Goal: Information Seeking & Learning: Learn about a topic

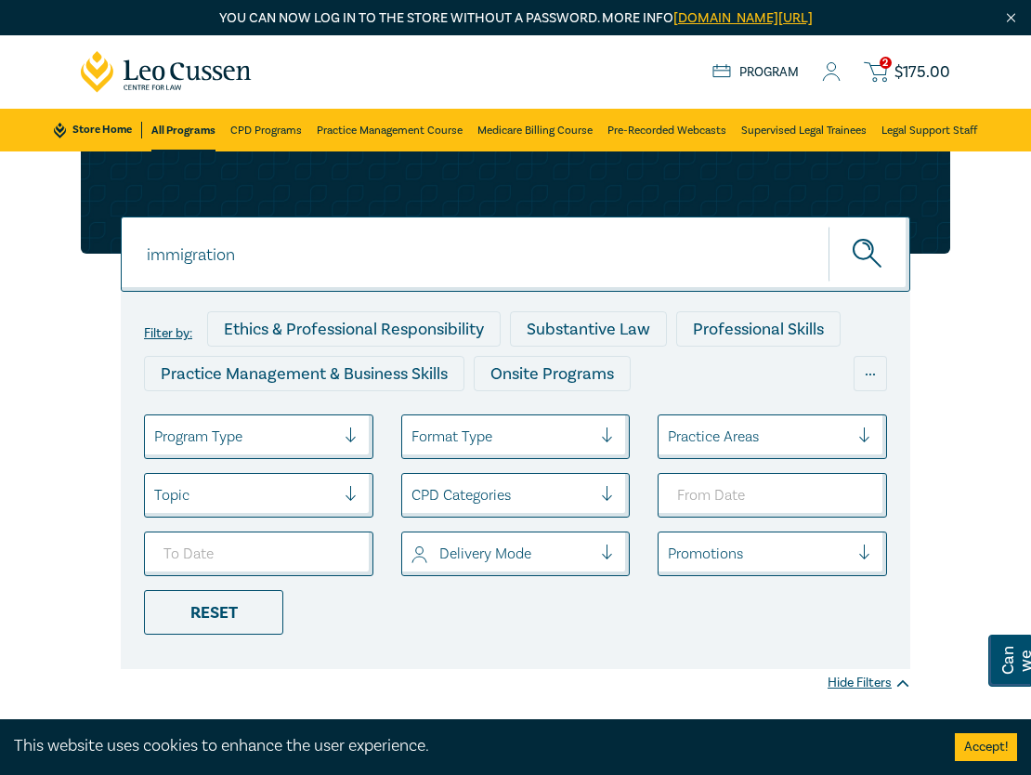
click at [756, 76] on link "Program" at bounding box center [755, 72] width 86 height 17
click at [759, 64] on link "Program" at bounding box center [755, 72] width 86 height 17
click at [372, 130] on link "Practice Management Course" at bounding box center [390, 130] width 146 height 43
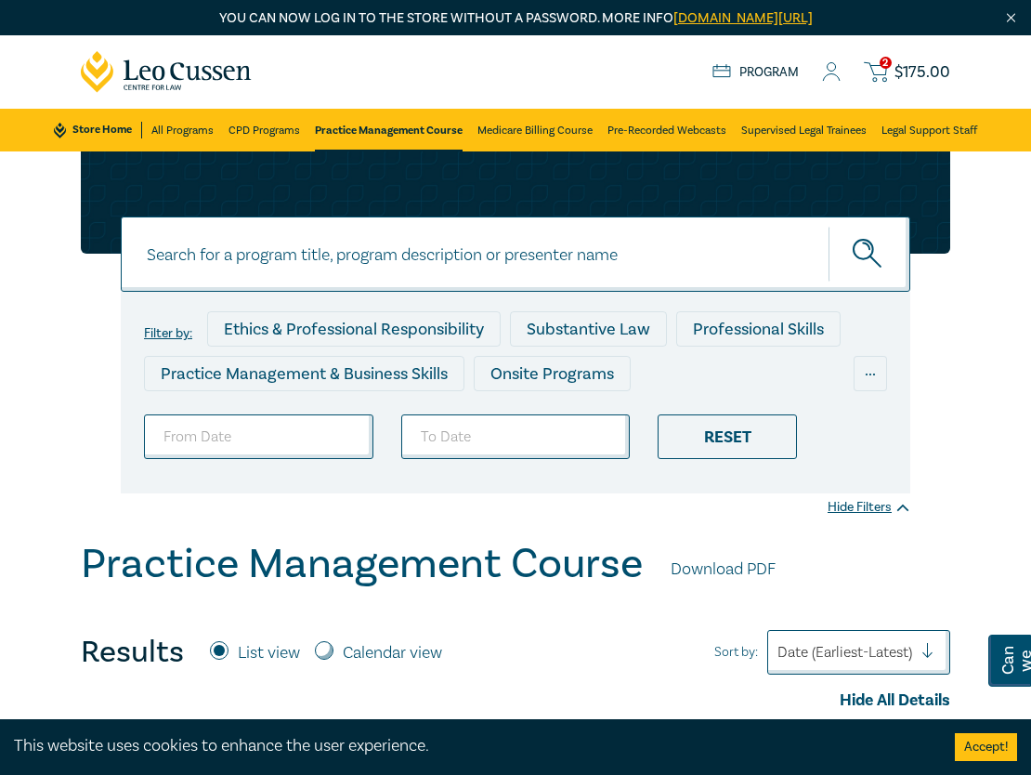
click at [118, 129] on link "Store Home" at bounding box center [98, 130] width 88 height 17
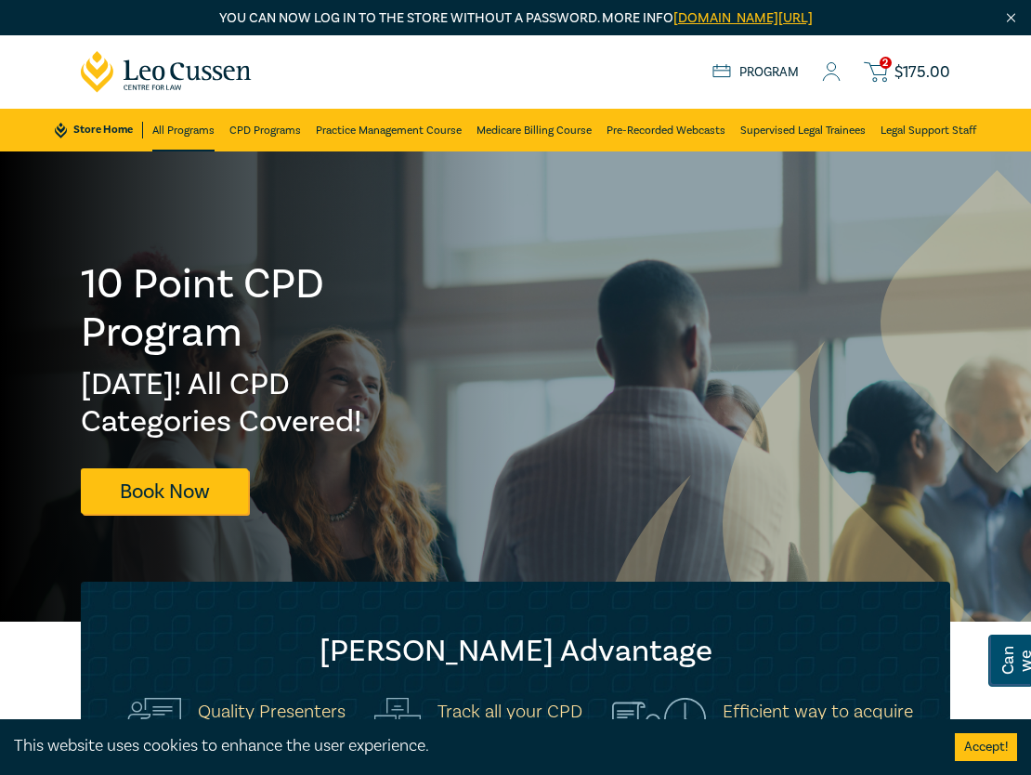
click at [186, 122] on link "All Programs" at bounding box center [183, 130] width 62 height 43
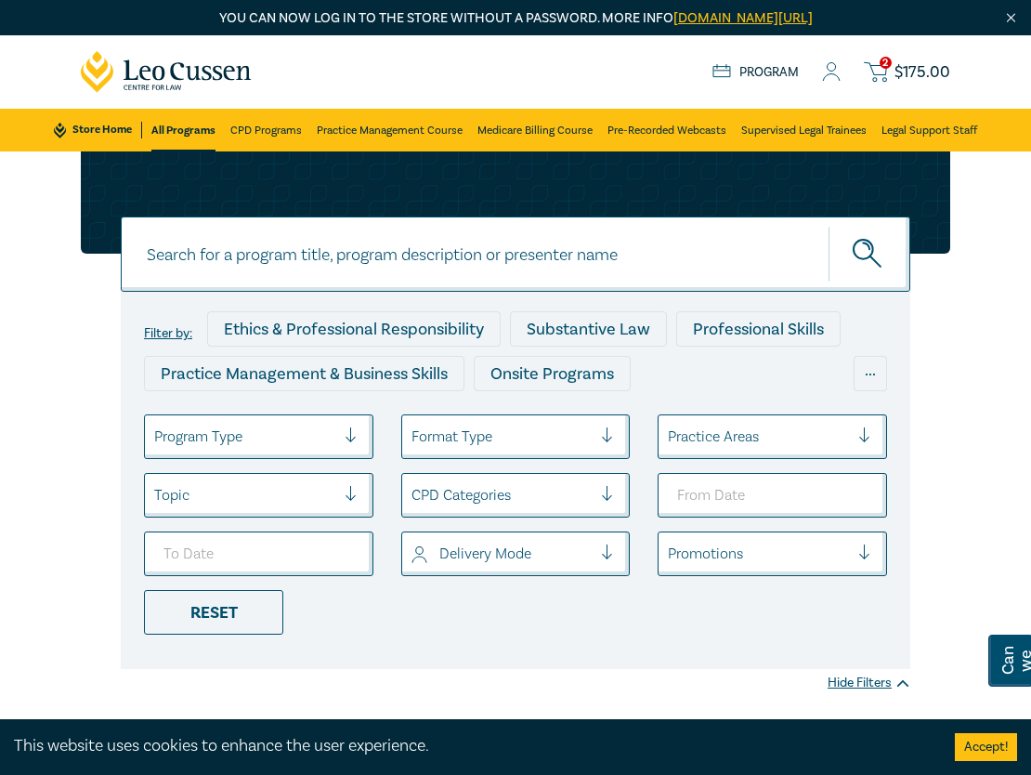
click at [739, 58] on div "2 $ 175.00 Store Home About us Program 2 $ 175.00" at bounding box center [516, 71] width 892 height 73
click at [756, 72] on link "Program" at bounding box center [755, 72] width 86 height 17
click at [829, 72] on icon at bounding box center [831, 72] width 19 height 20
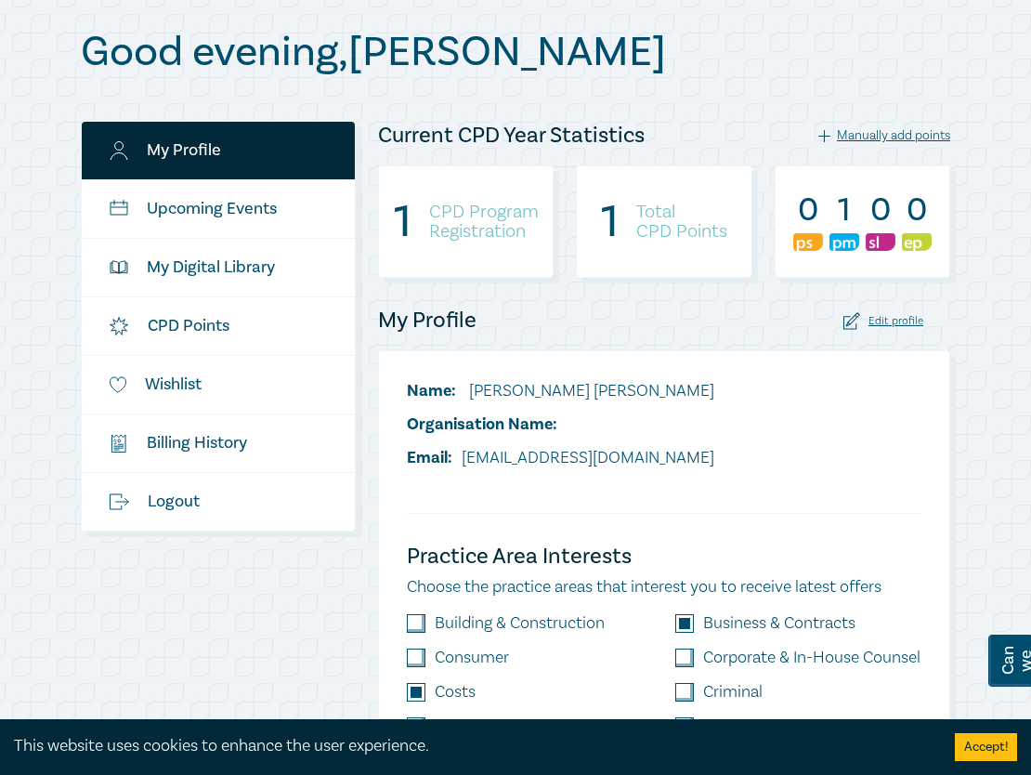
scroll to position [206, 0]
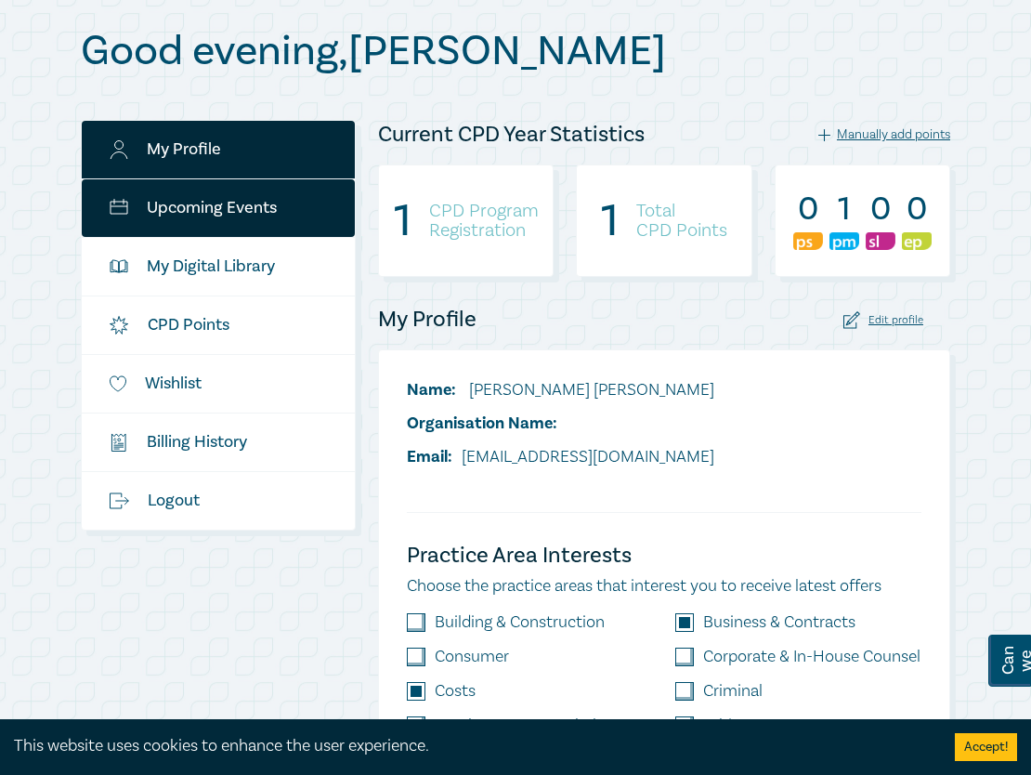
click at [267, 216] on link "Upcoming Events" at bounding box center [218, 208] width 273 height 58
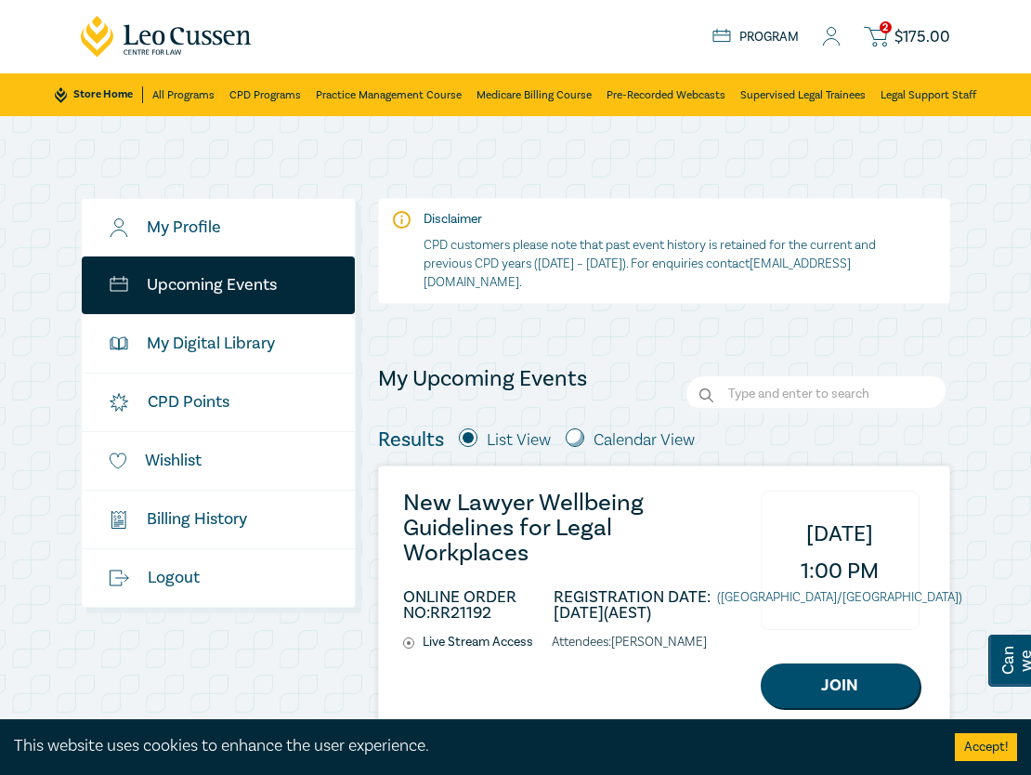
scroll to position [34, 0]
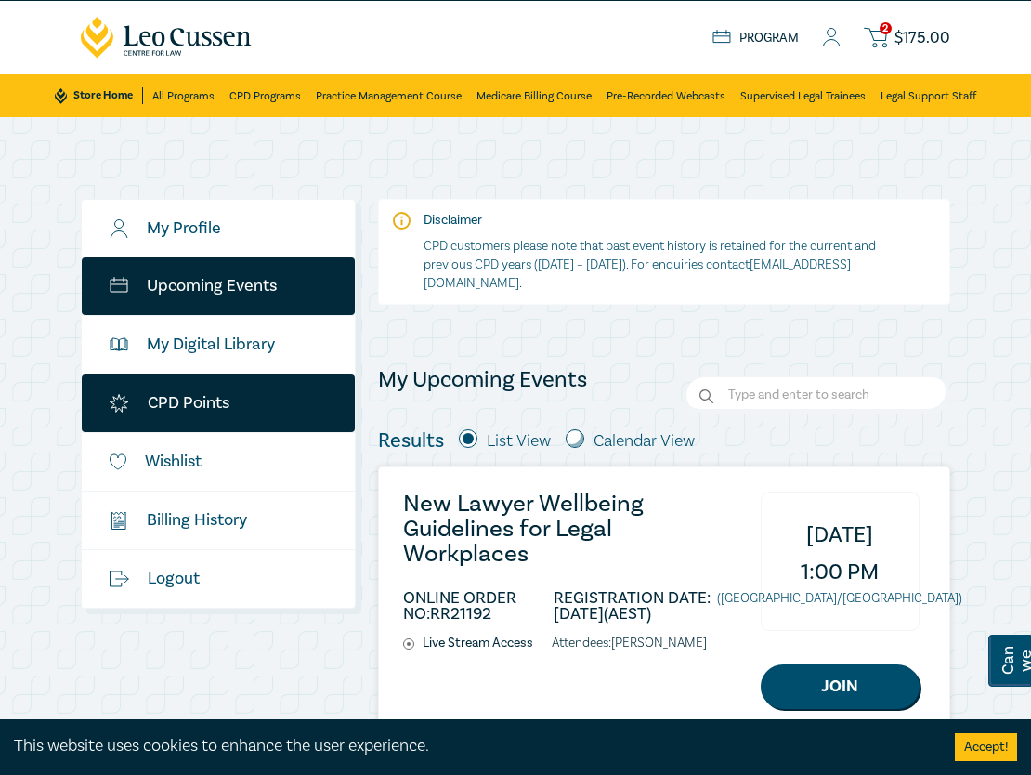
click at [188, 421] on link "CPD Points" at bounding box center [218, 403] width 273 height 58
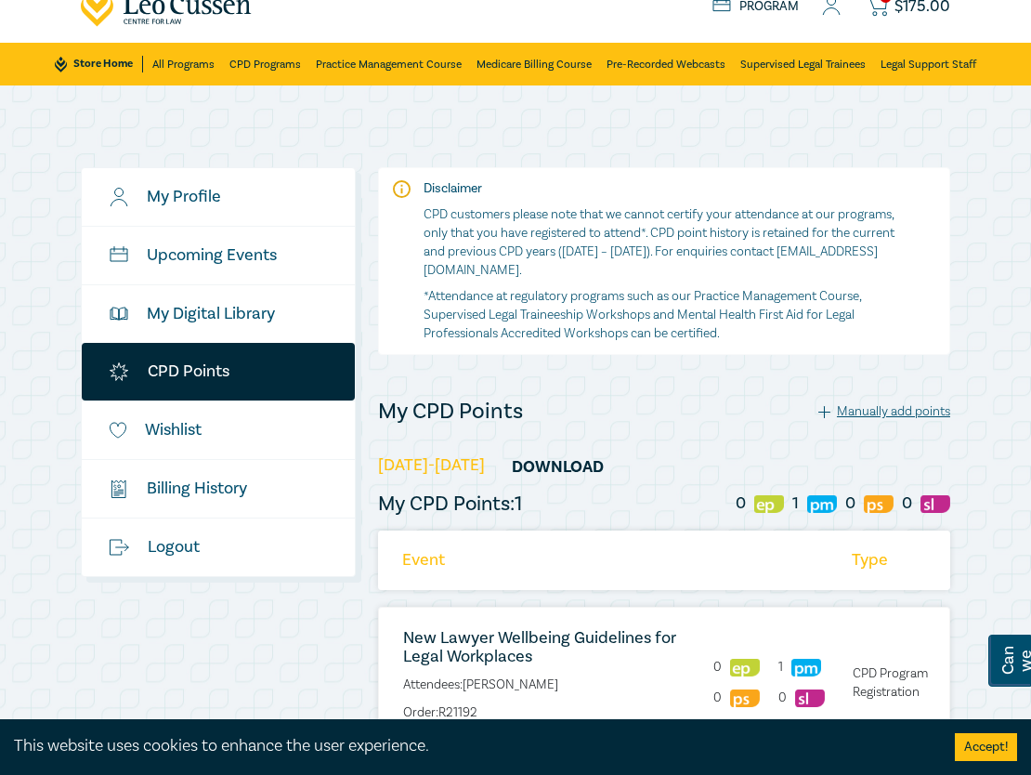
scroll to position [316, 0]
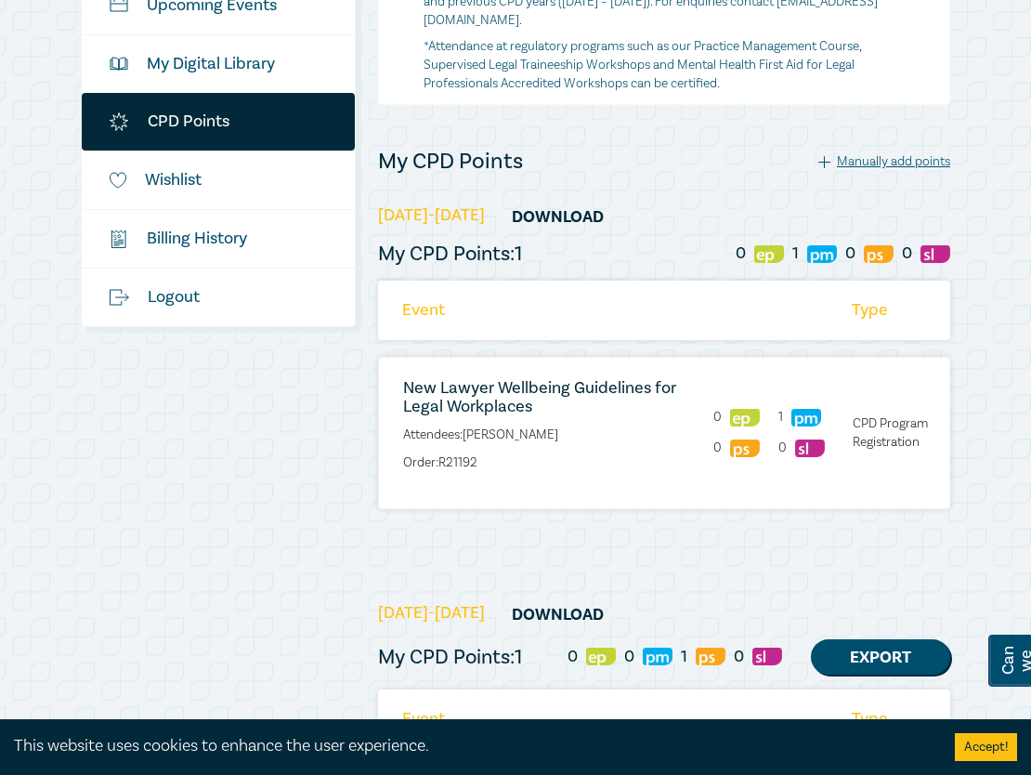
click at [946, 339] on li "Type" at bounding box center [895, 309] width 107 height 59
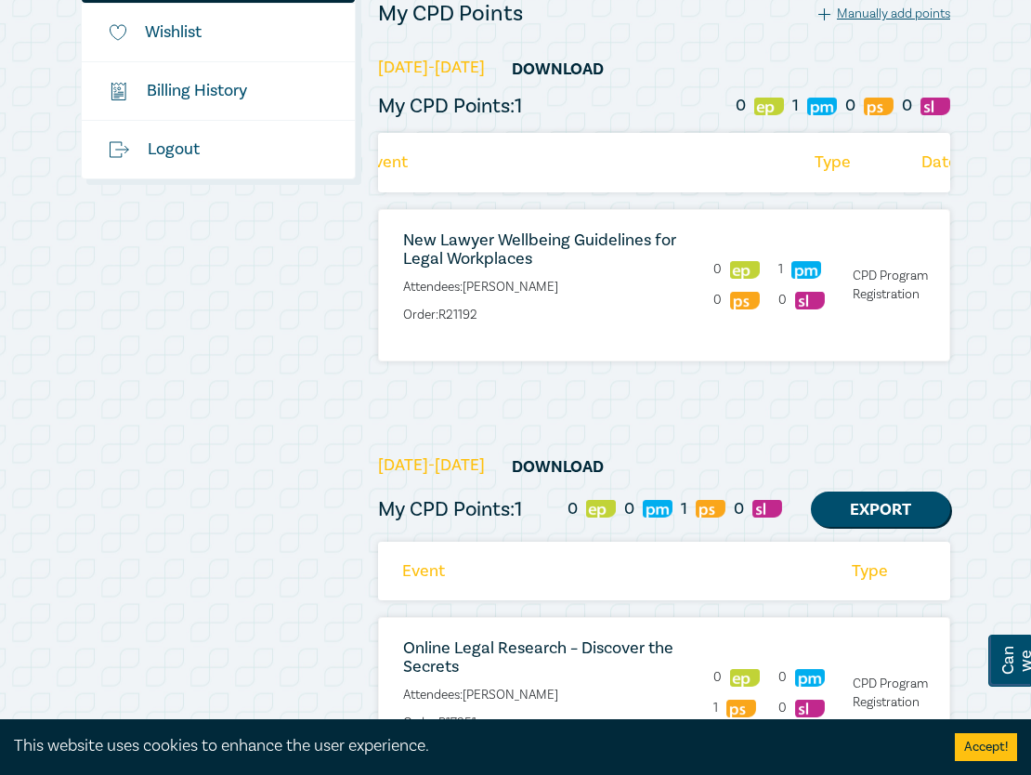
scroll to position [463, 0]
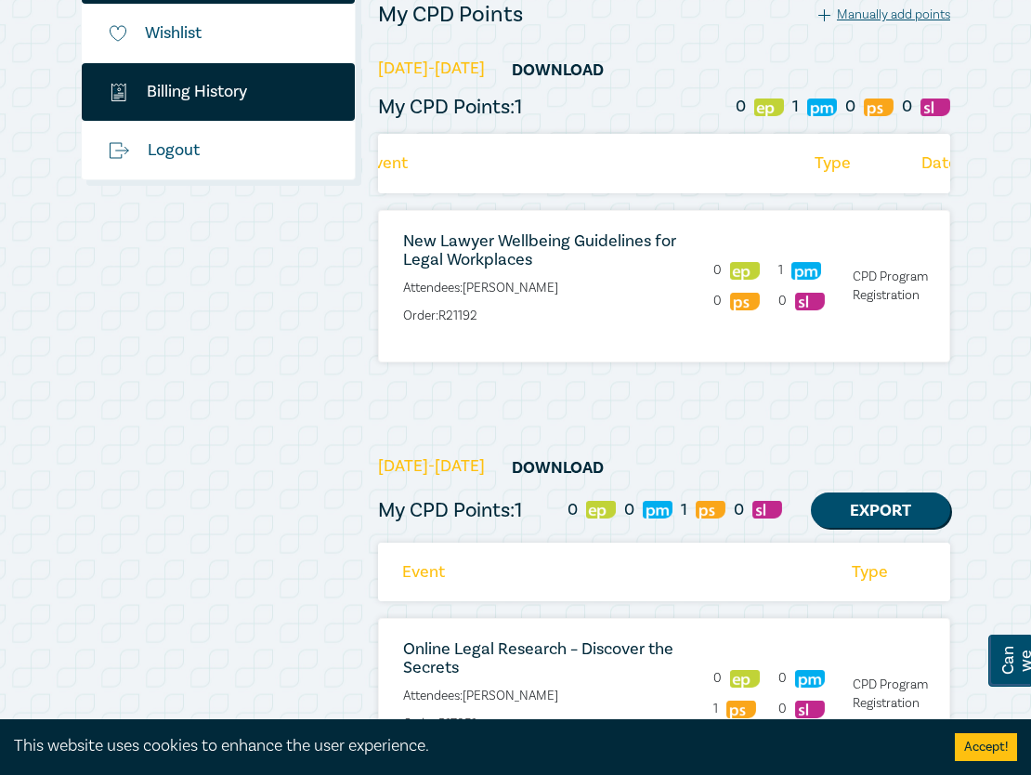
click at [223, 99] on link "$ Billing History" at bounding box center [218, 92] width 273 height 58
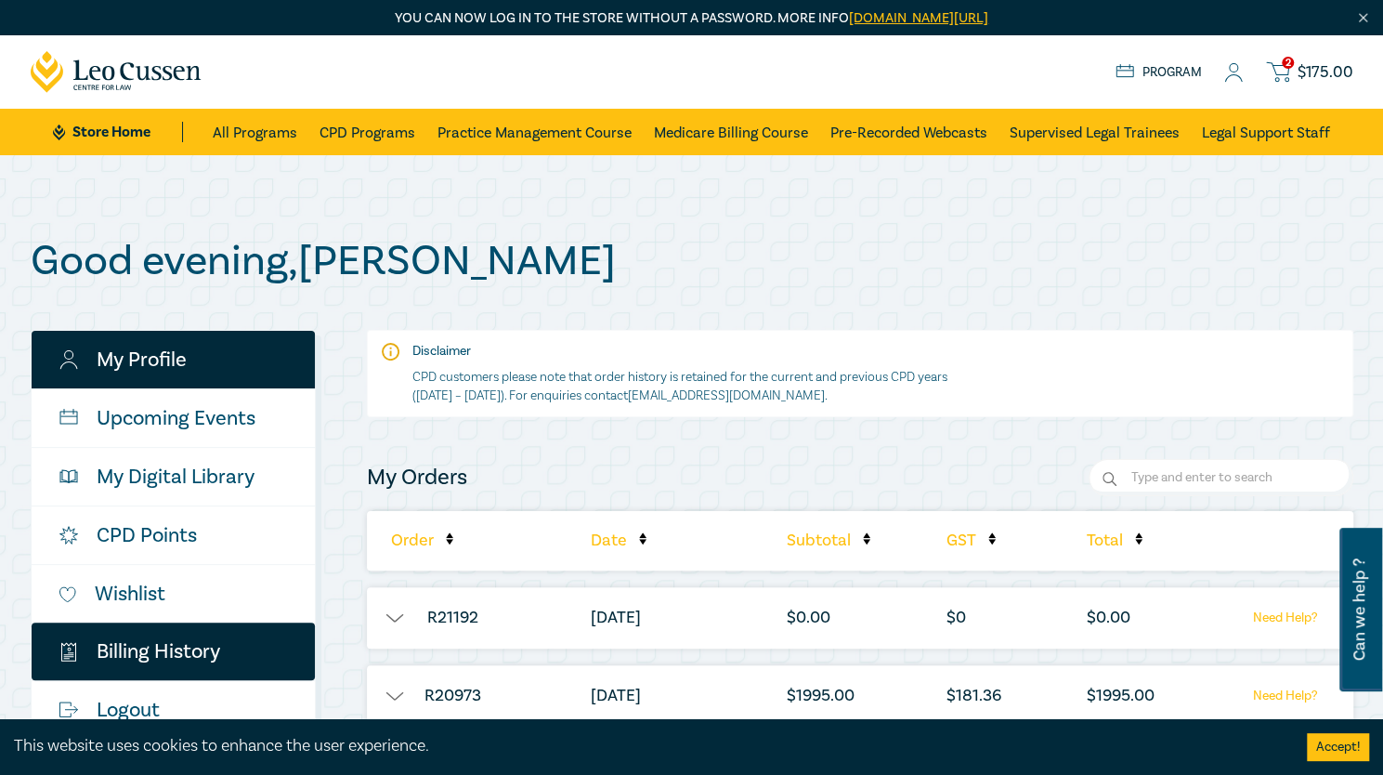
click at [150, 370] on link "My Profile" at bounding box center [173, 360] width 283 height 58
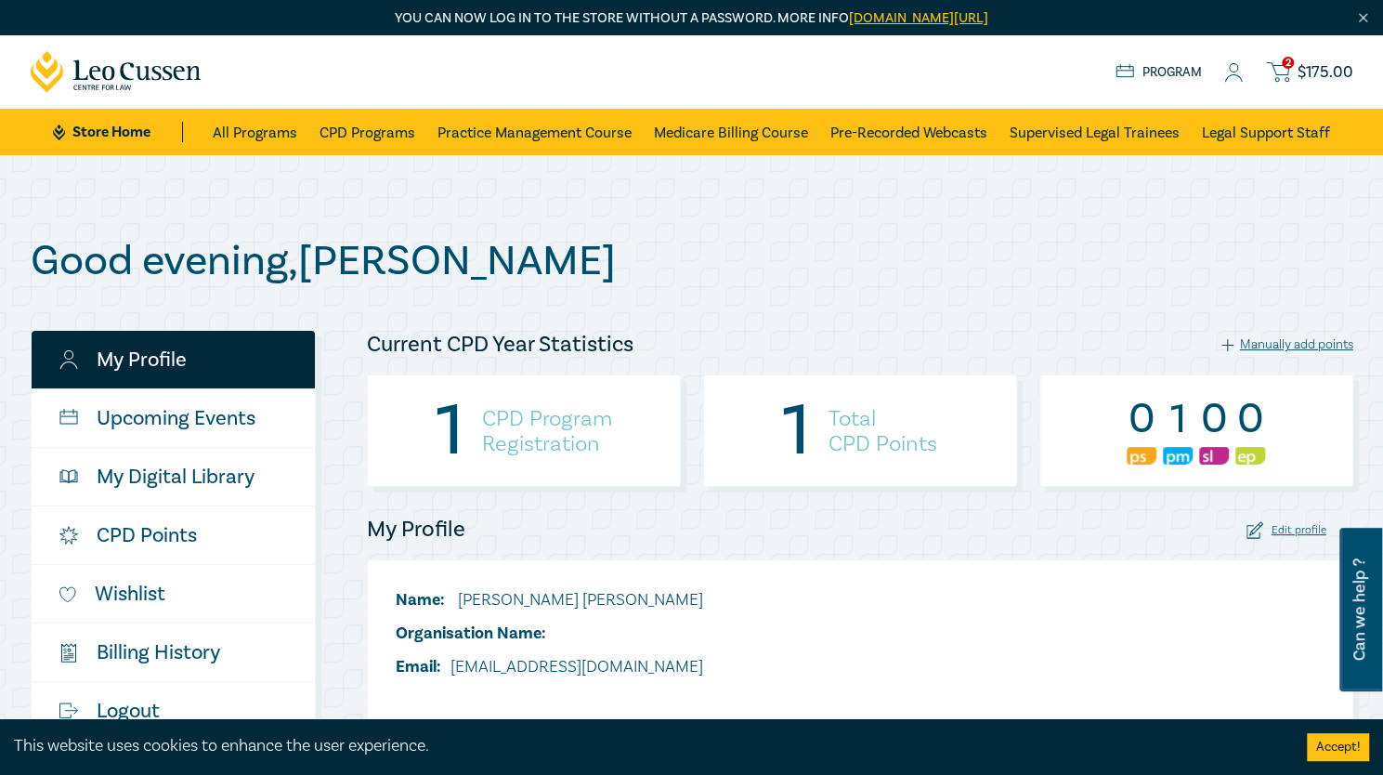
click at [531, 430] on h4 "CPD Program Registration" at bounding box center [547, 431] width 130 height 50
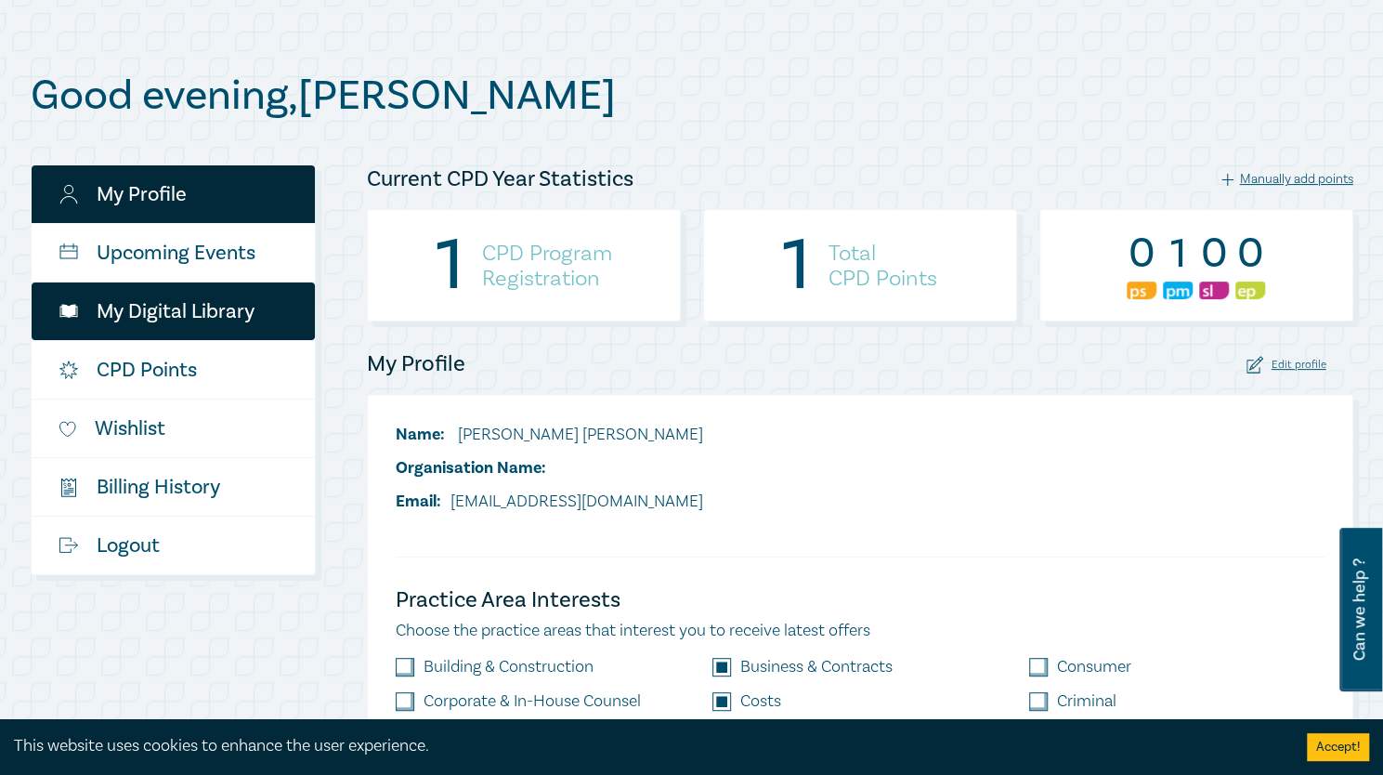
click at [165, 480] on link "$ Billing History" at bounding box center [173, 487] width 283 height 58
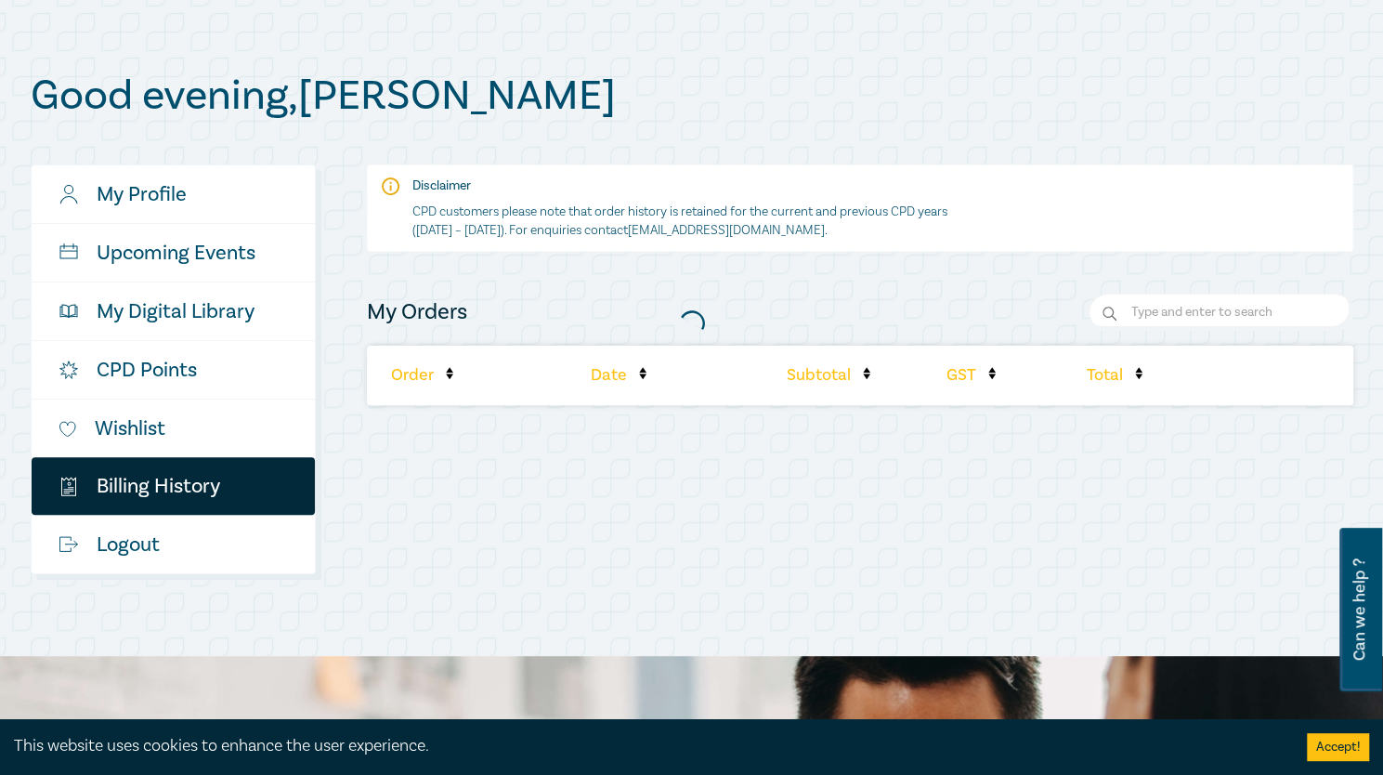
scroll to position [5, 0]
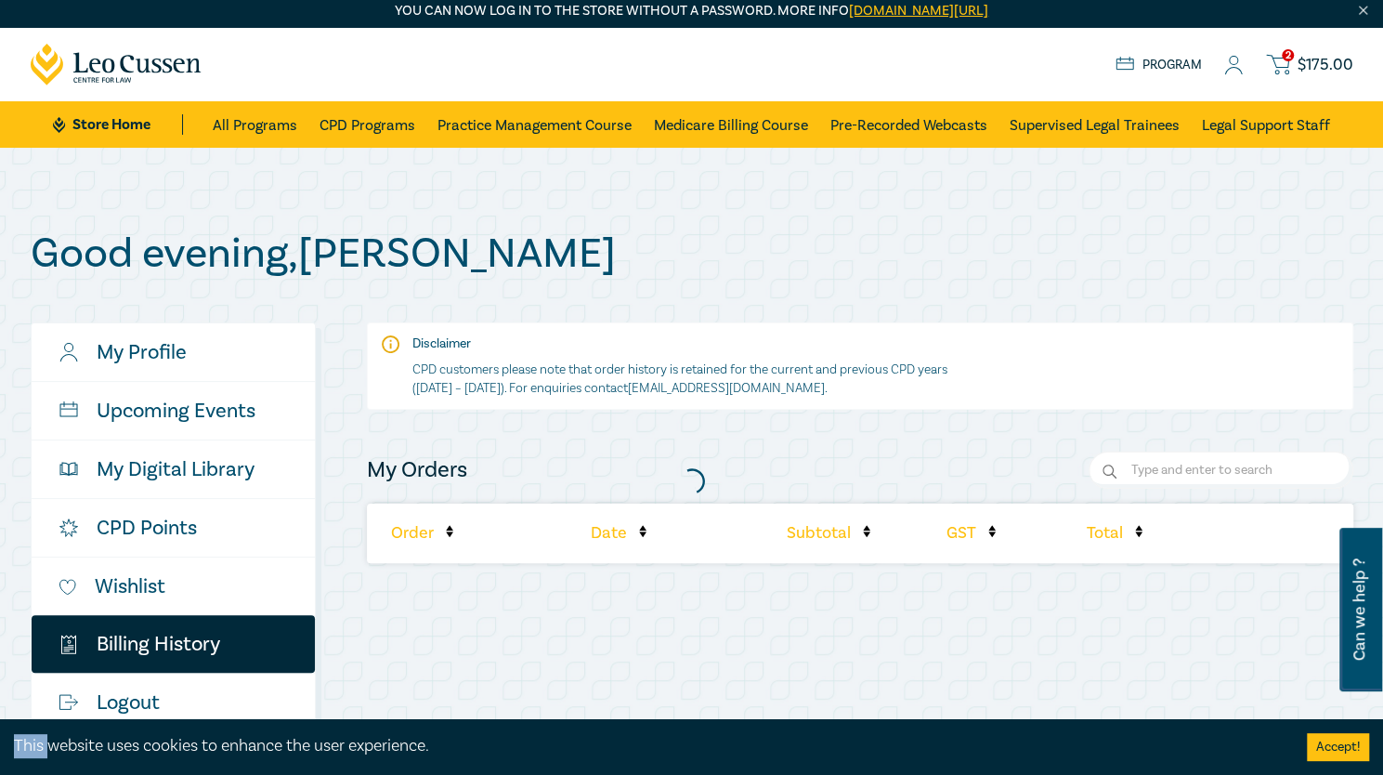
click at [165, 480] on div at bounding box center [691, 480] width 1341 height 521
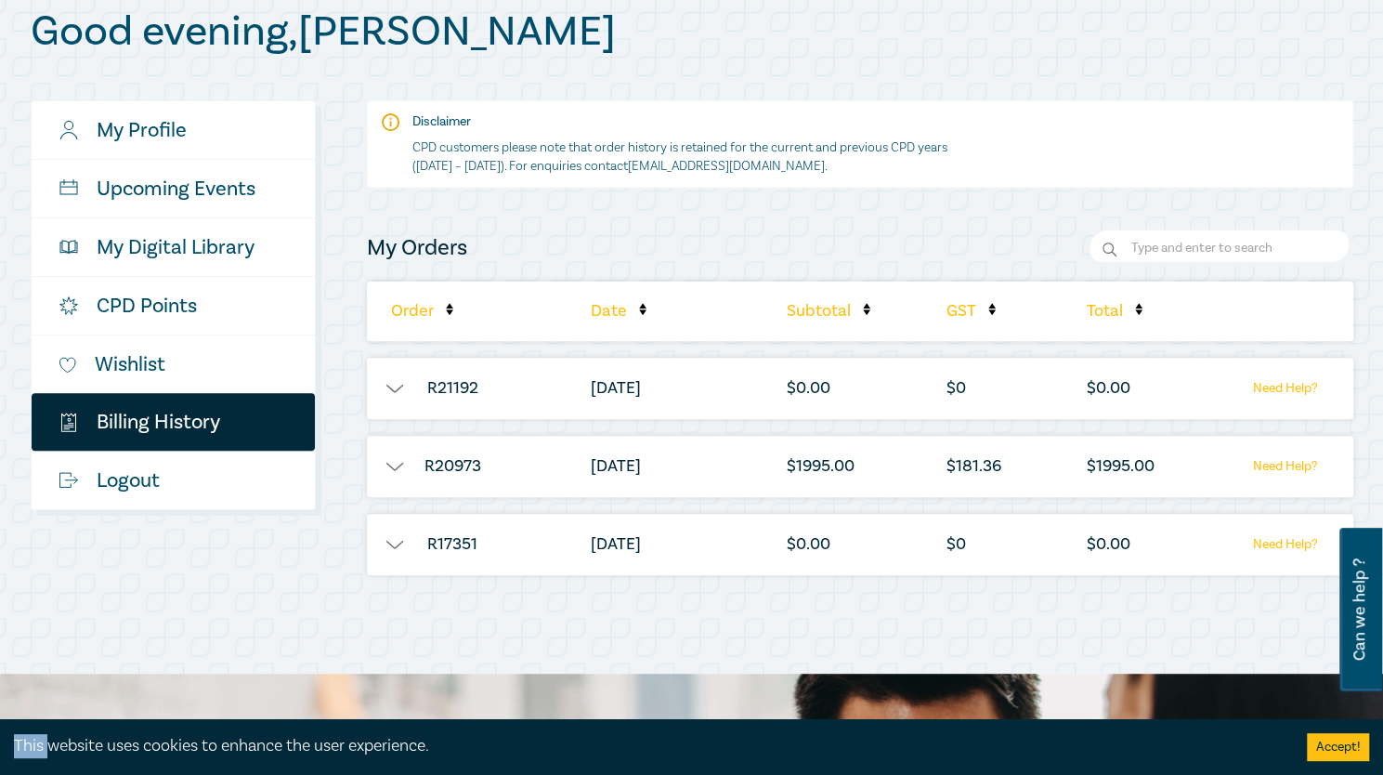
scroll to position [230, 0]
click at [442, 456] on li "R20973" at bounding box center [453, 465] width 172 height 61
click at [389, 463] on button "button" at bounding box center [395, 465] width 56 height 19
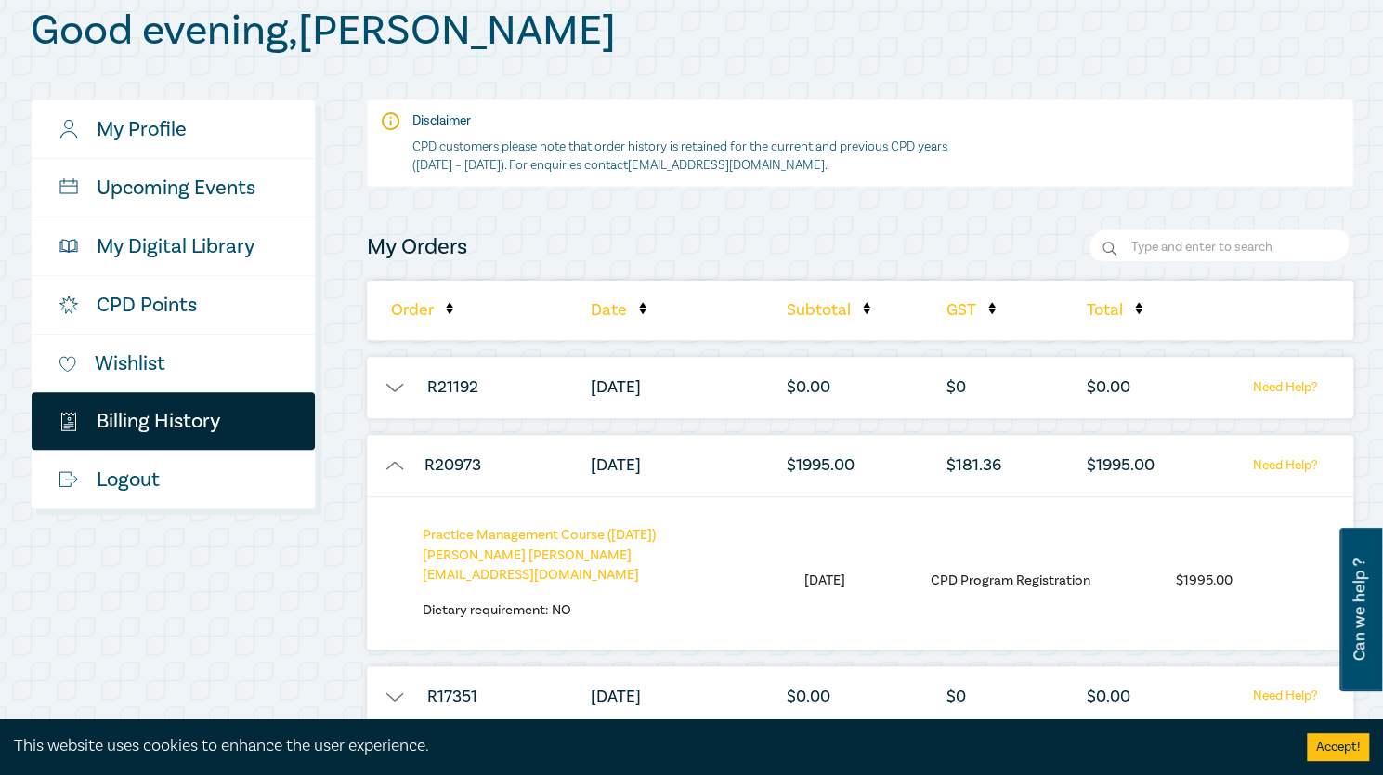
click at [501, 571] on p "Practice Management Course ([DATE]) [PERSON_NAME] [PERSON_NAME][EMAIL_ADDRESS][…" at bounding box center [571, 555] width 297 height 60
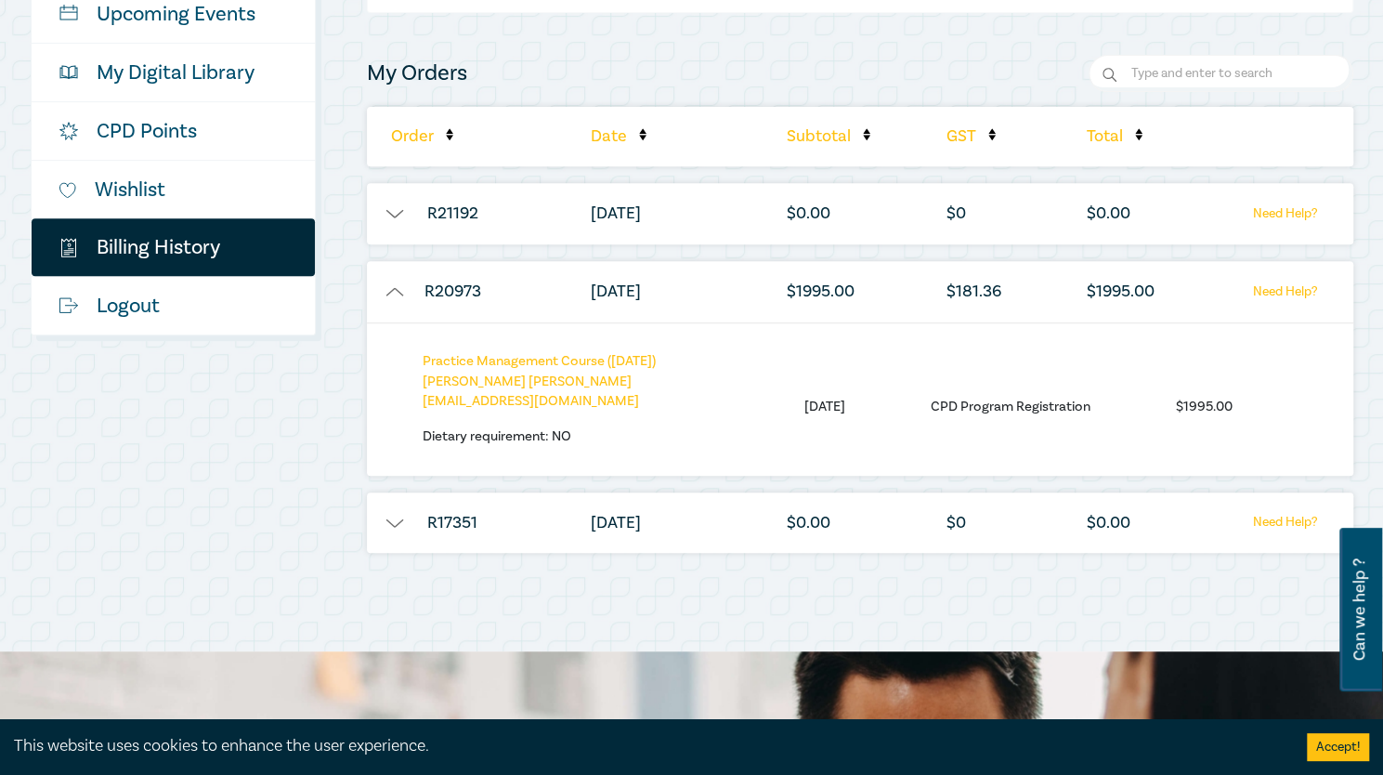
scroll to position [405, 0]
click at [1030, 289] on link "Need Help?" at bounding box center [1285, 291] width 116 height 23
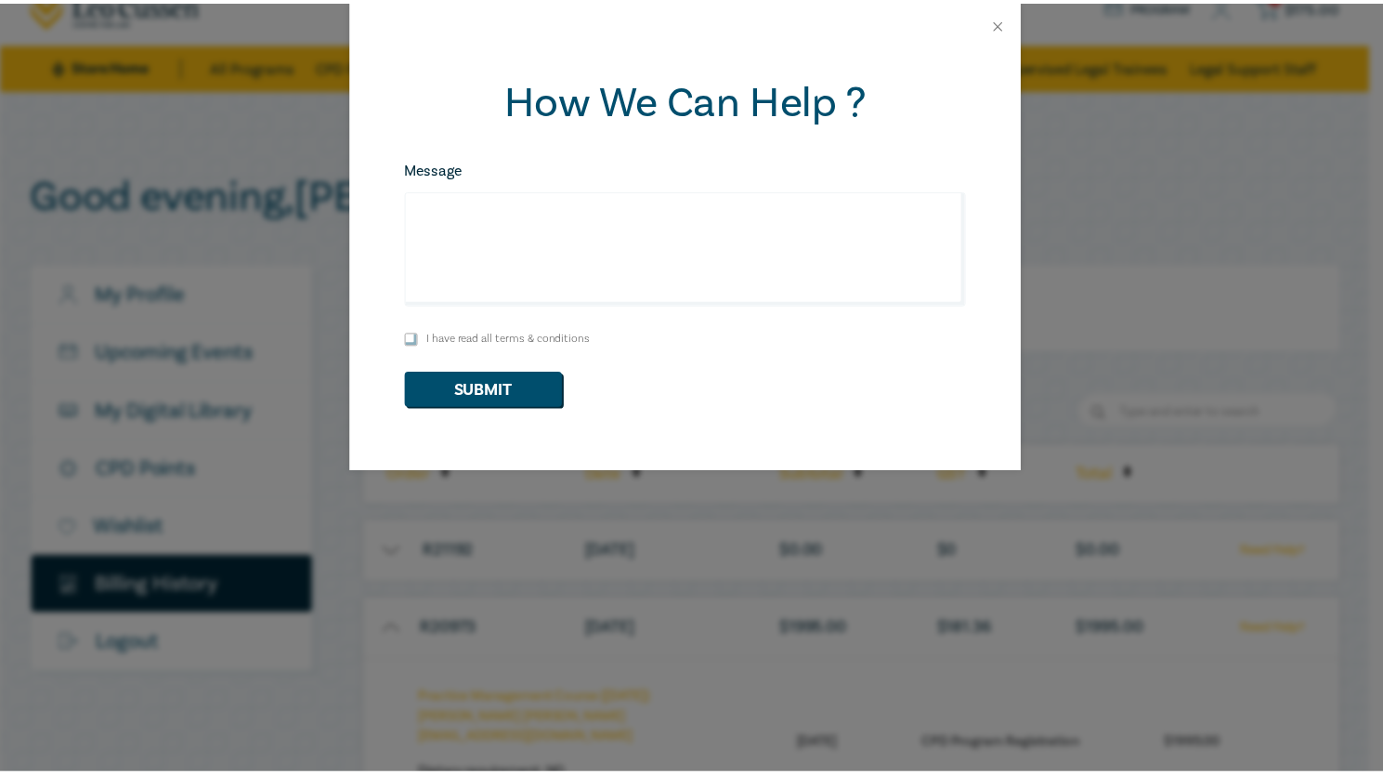
scroll to position [0, 0]
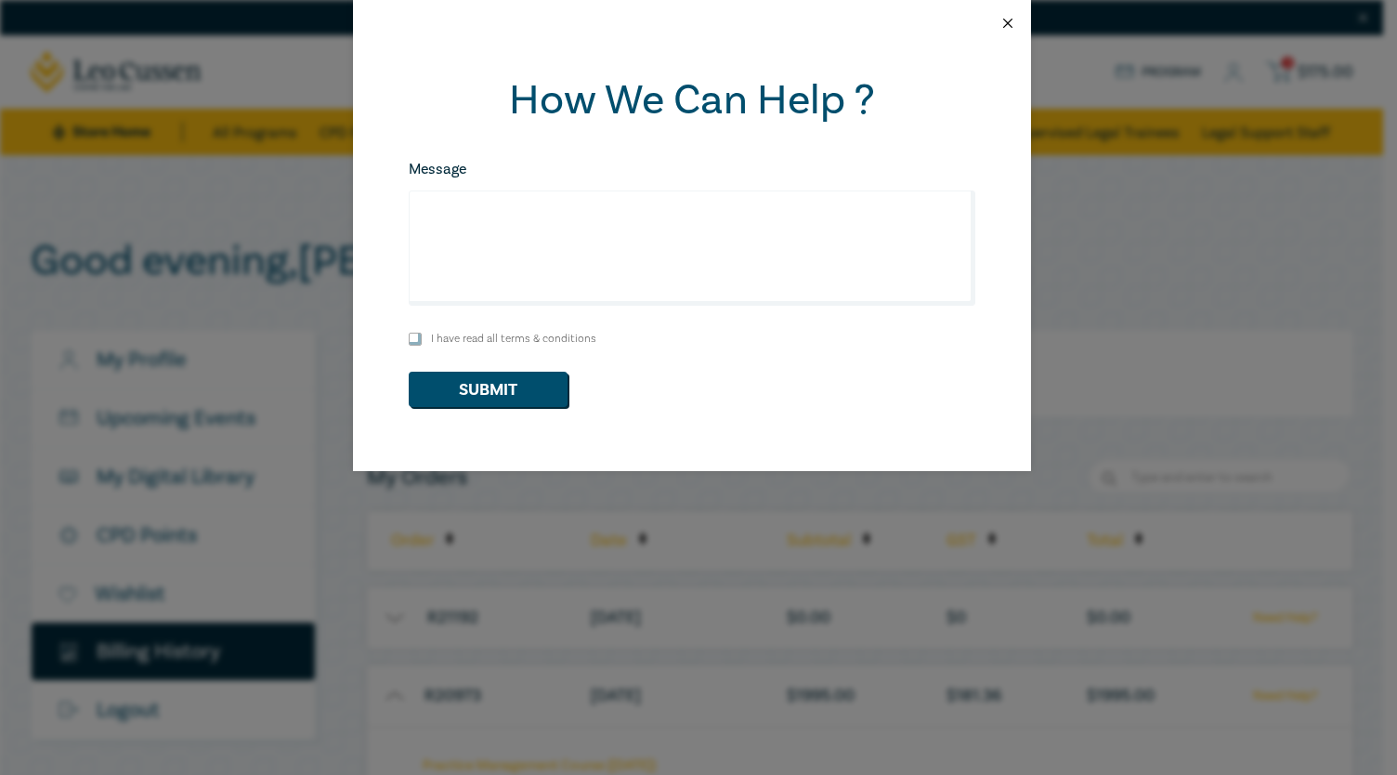
click at [1008, 24] on button "Close" at bounding box center [1007, 23] width 17 height 17
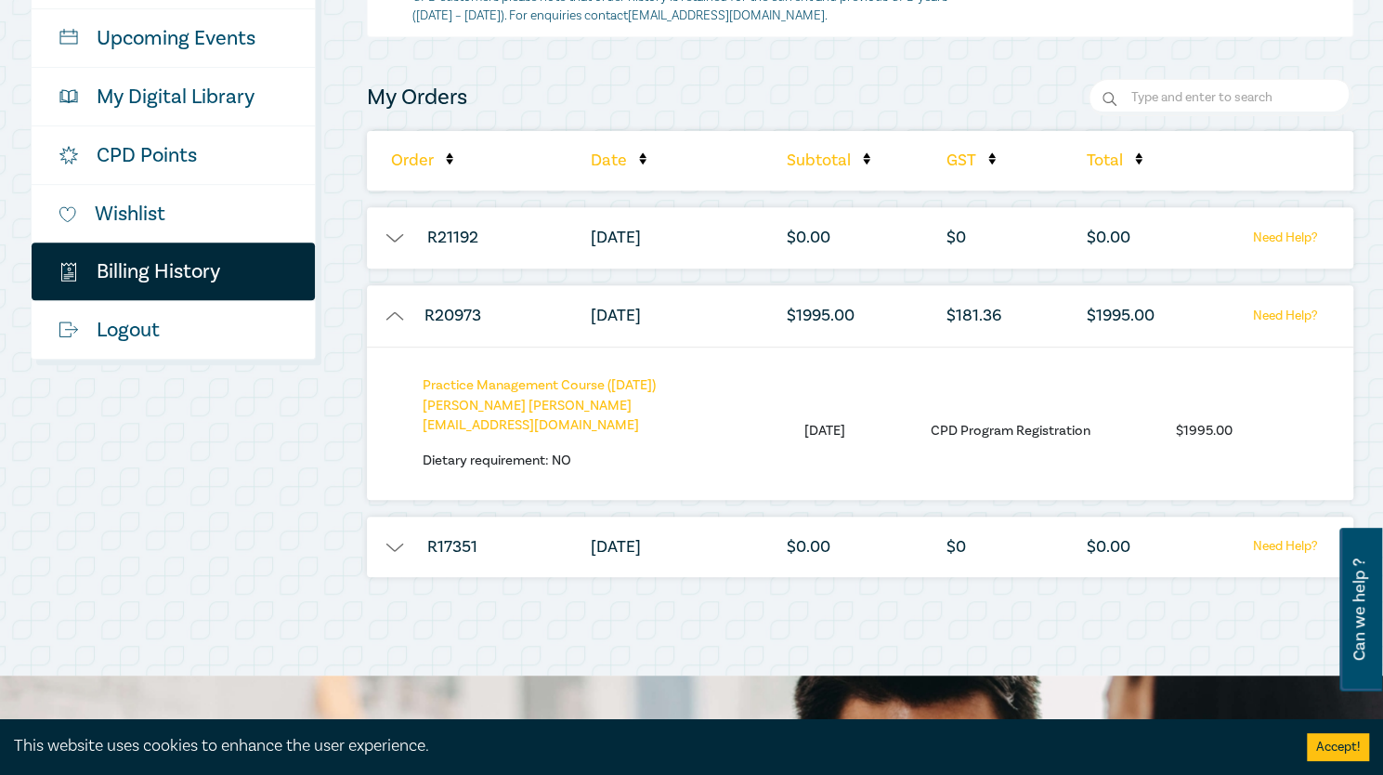
scroll to position [385, 0]
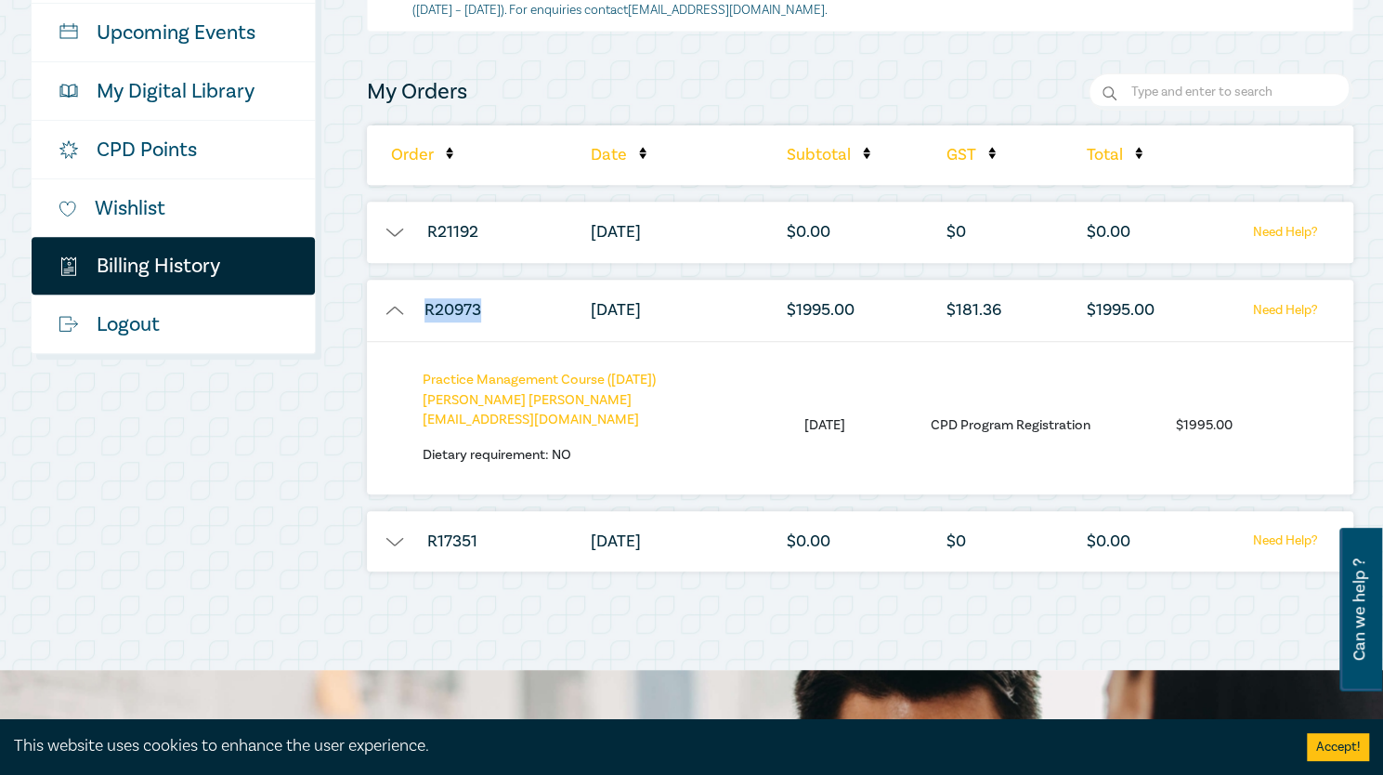
drag, startPoint x: 486, startPoint y: 300, endPoint x: 415, endPoint y: 306, distance: 70.8
click at [415, 306] on li "R20973" at bounding box center [453, 310] width 172 height 61
copy li "R20973"
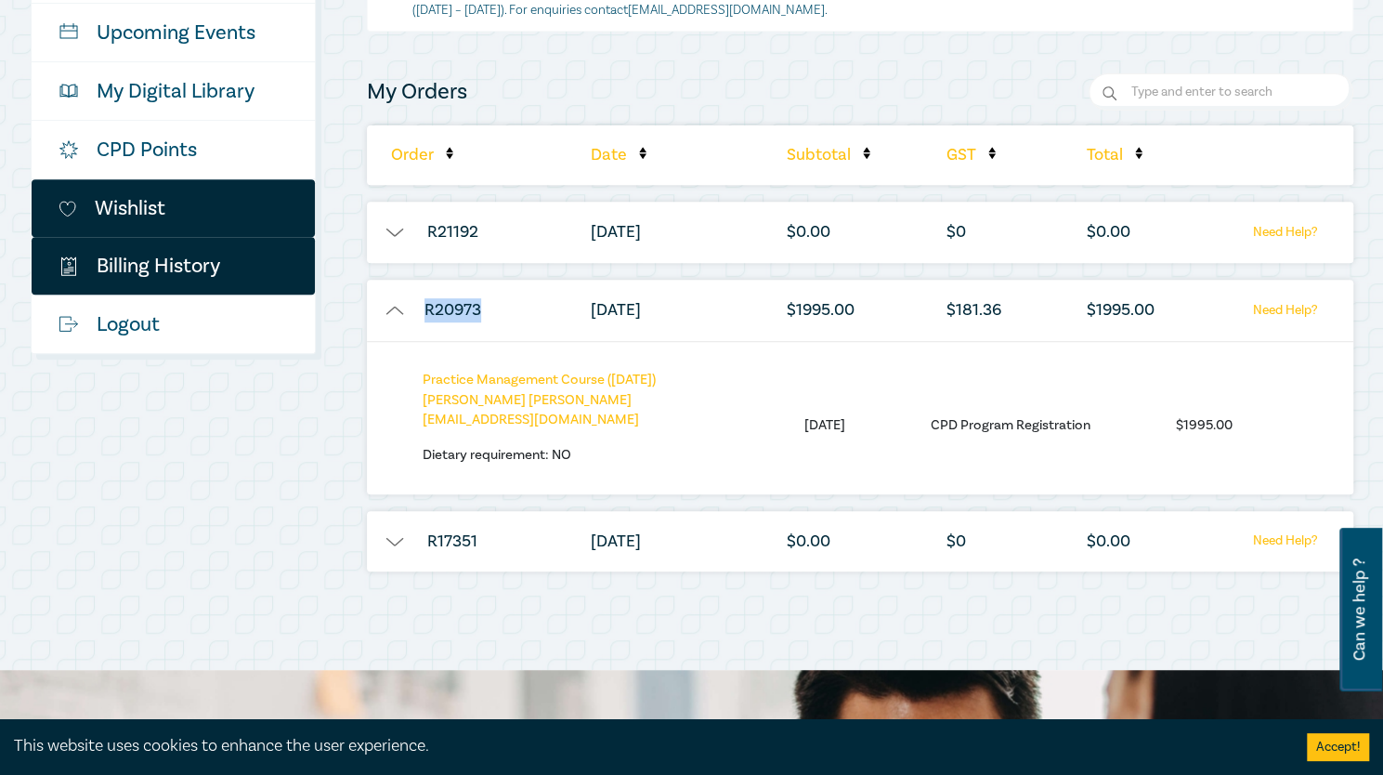
click at [164, 220] on link "Wishlist" at bounding box center [173, 208] width 283 height 58
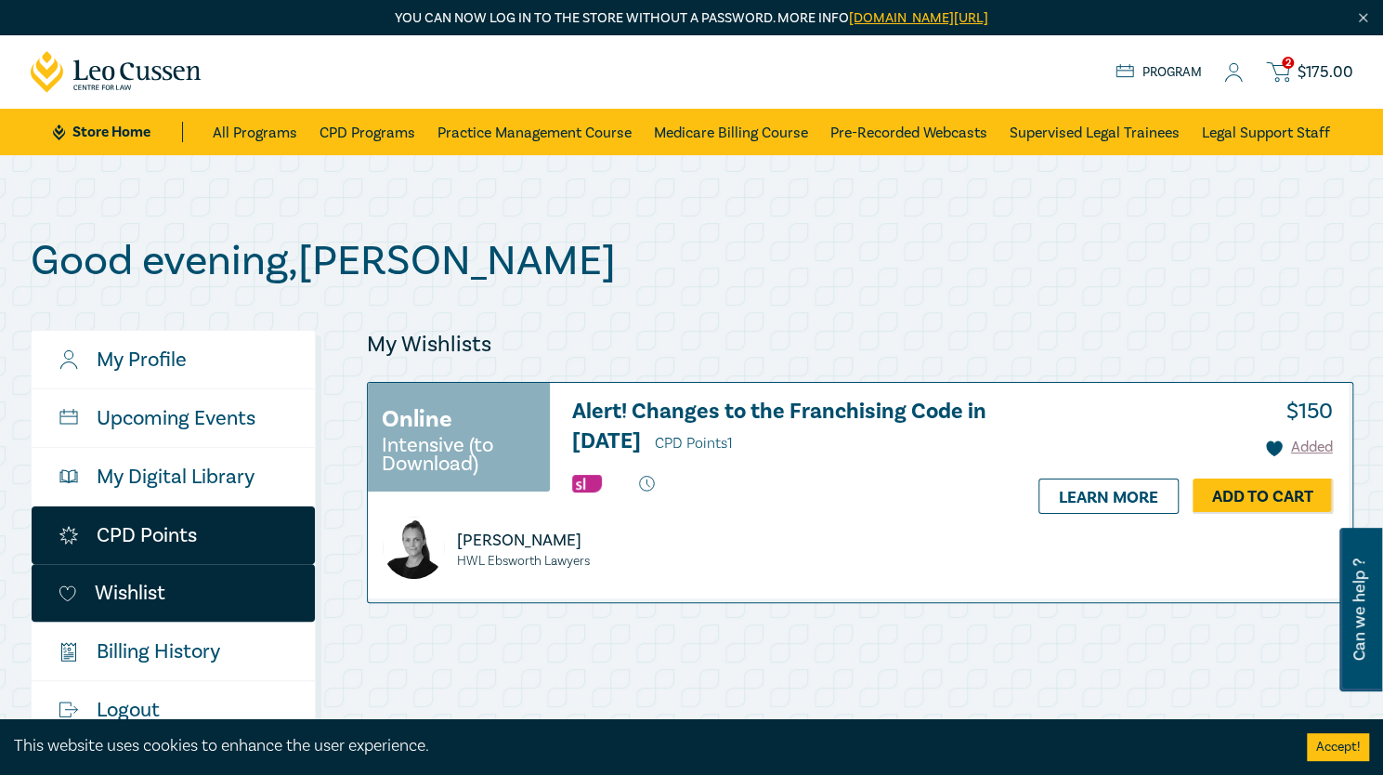
click at [123, 522] on link "CPD Points" at bounding box center [173, 535] width 283 height 58
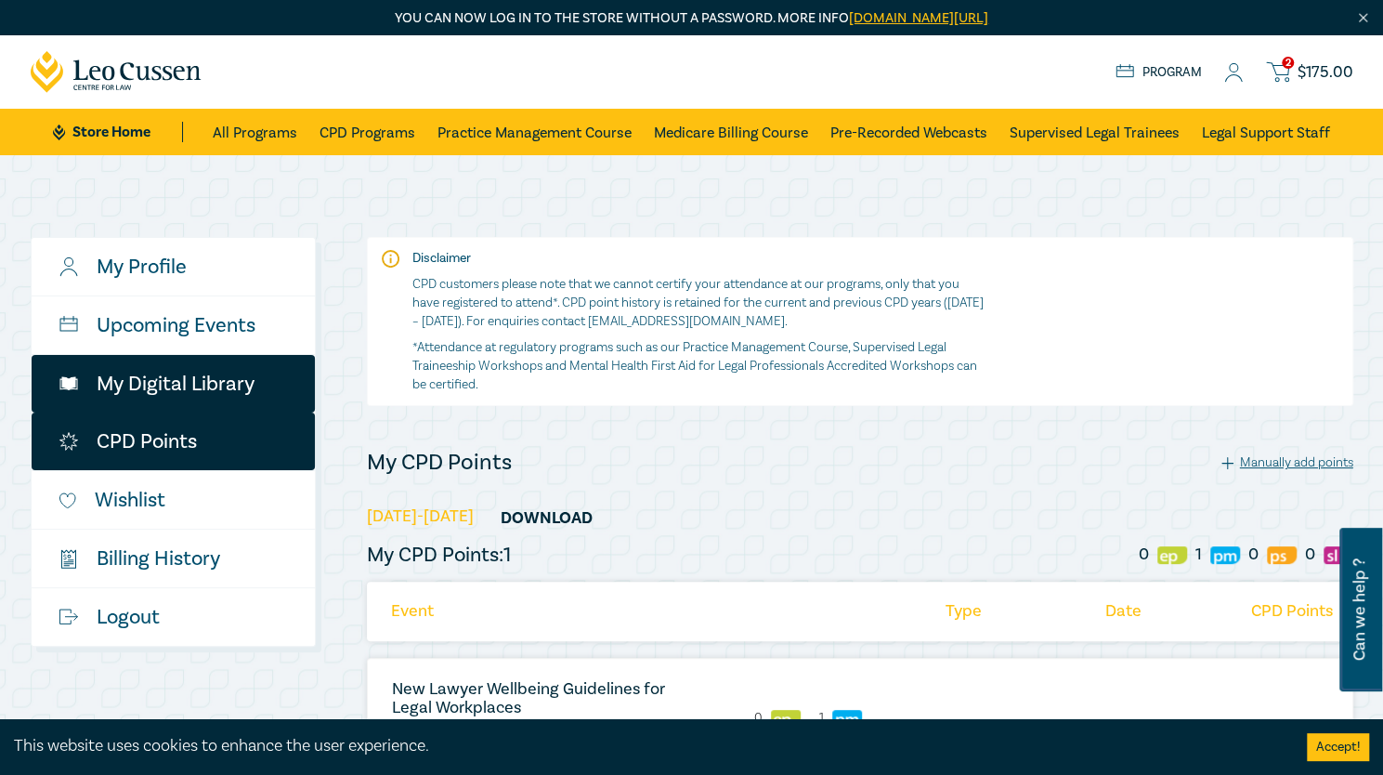
click at [189, 393] on link "My Digital Library" at bounding box center [173, 384] width 283 height 58
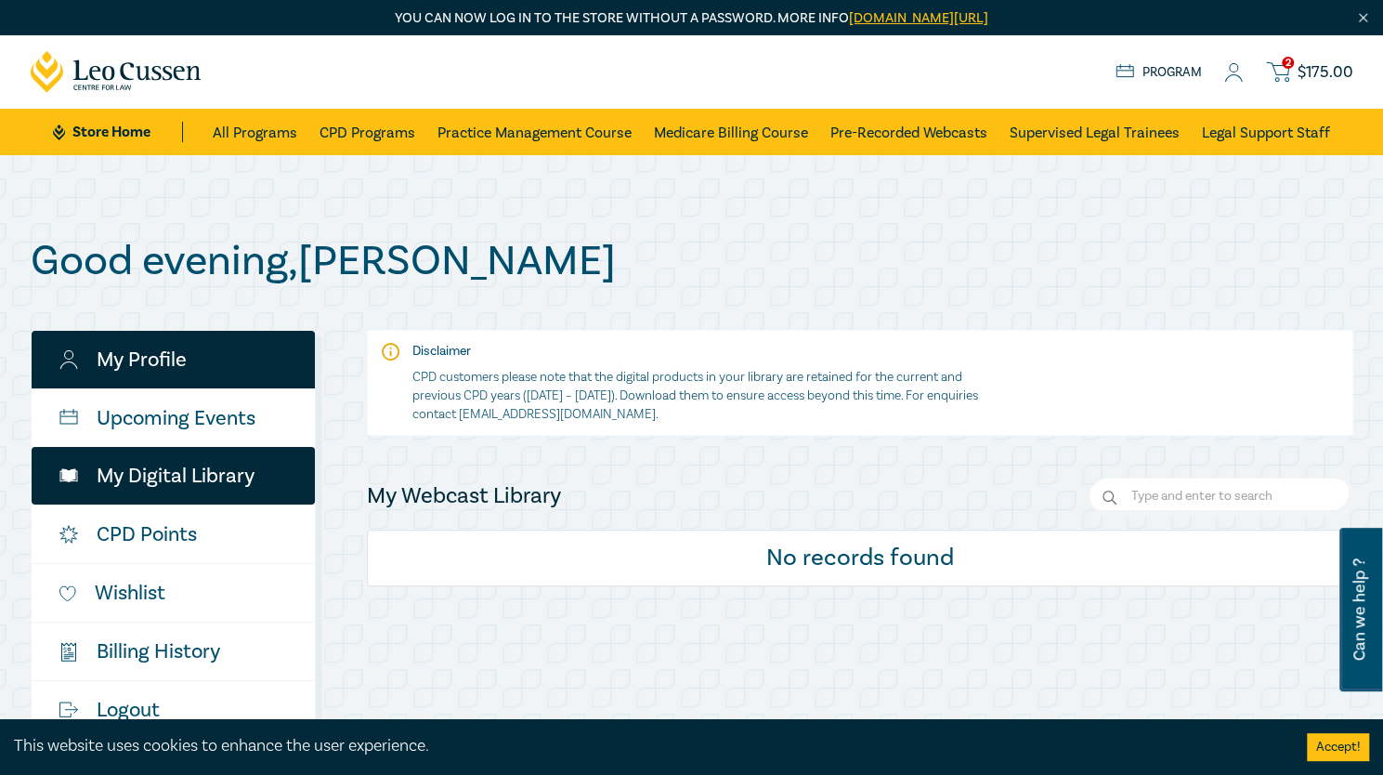
click at [189, 355] on link "My Profile" at bounding box center [173, 360] width 283 height 58
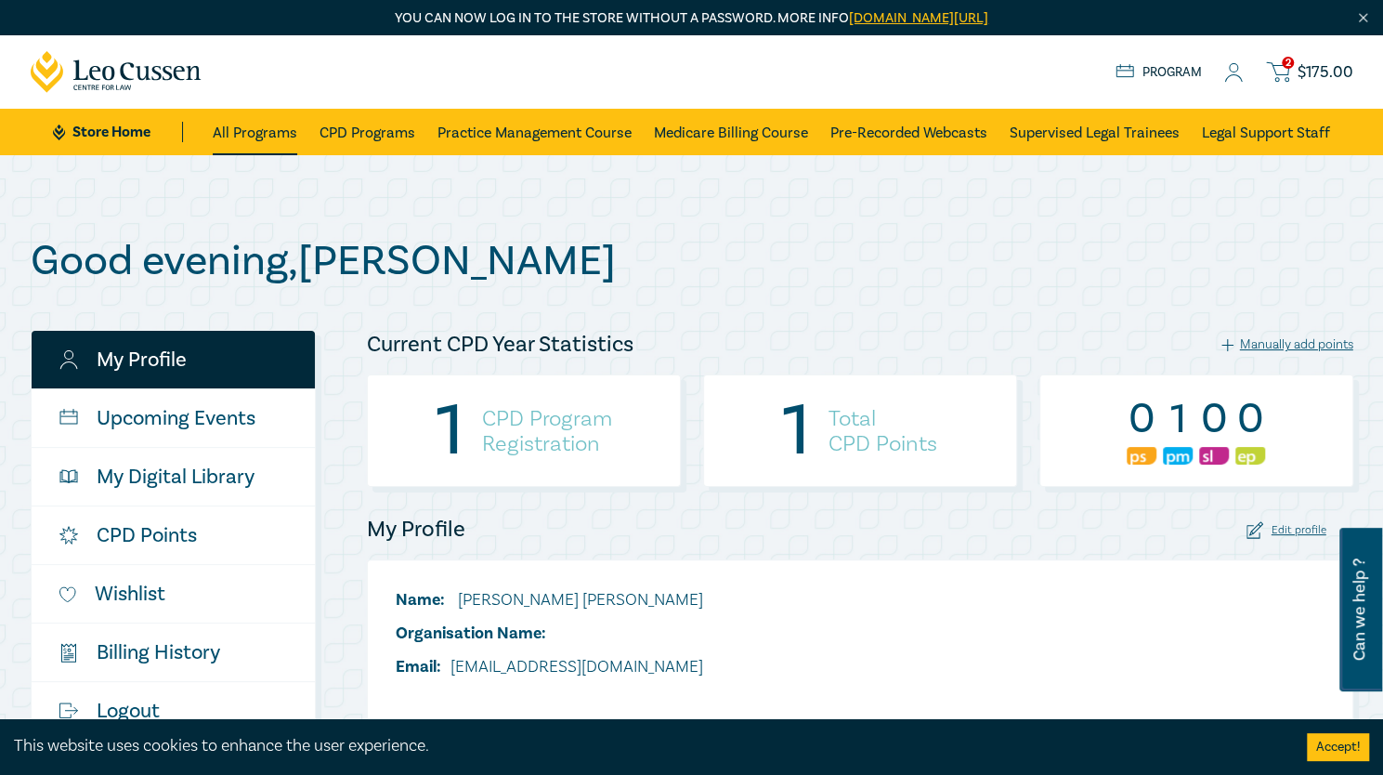
click at [264, 142] on link "All Programs" at bounding box center [255, 132] width 85 height 46
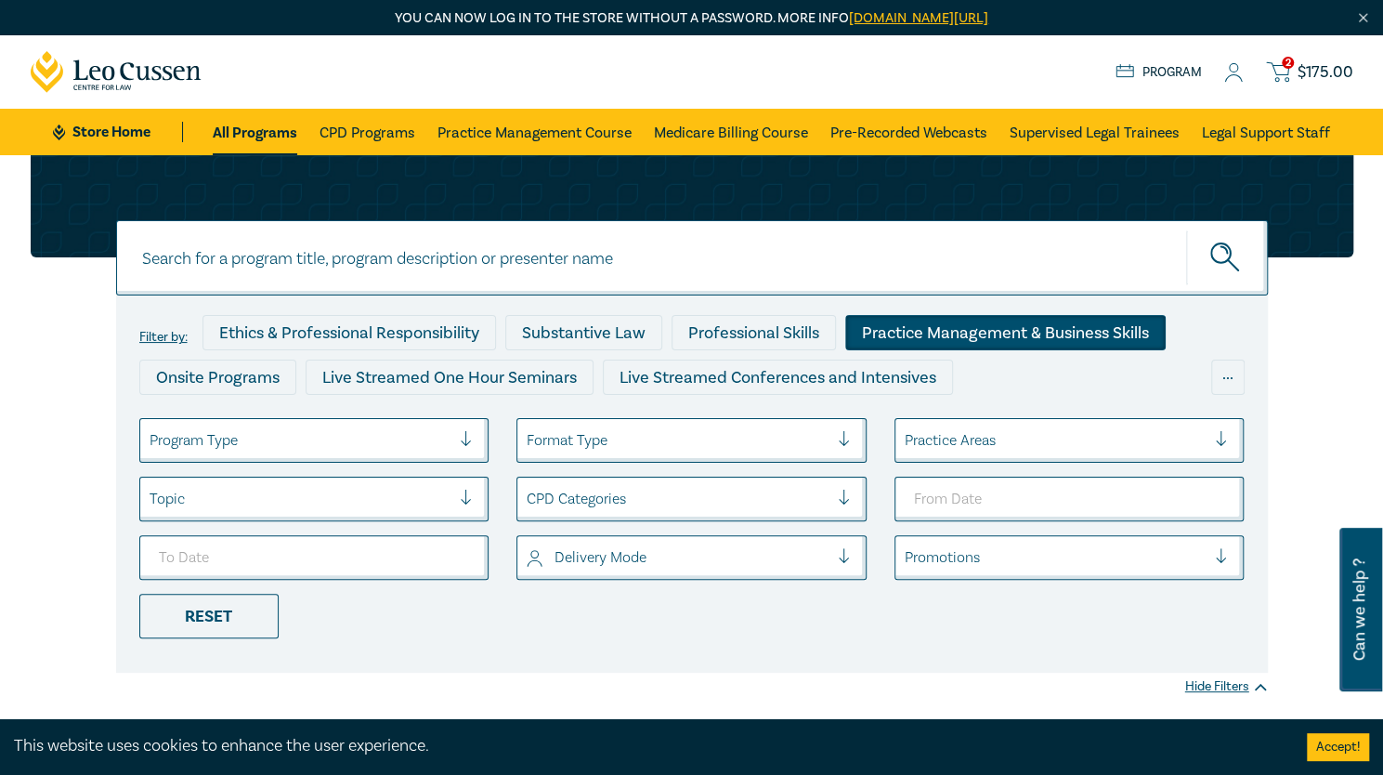
click at [1030, 333] on div "Practice Management & Business Skills" at bounding box center [1005, 332] width 320 height 35
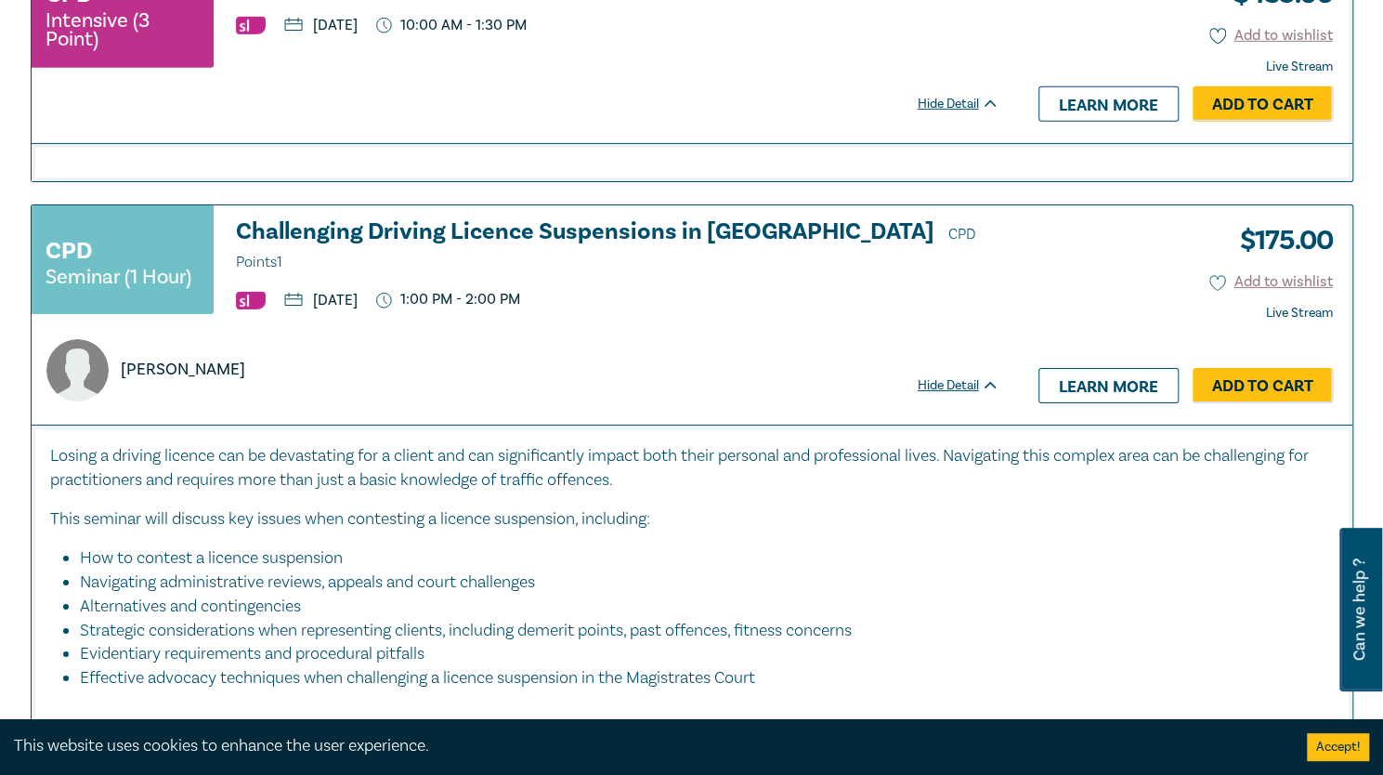
scroll to position [3522, 0]
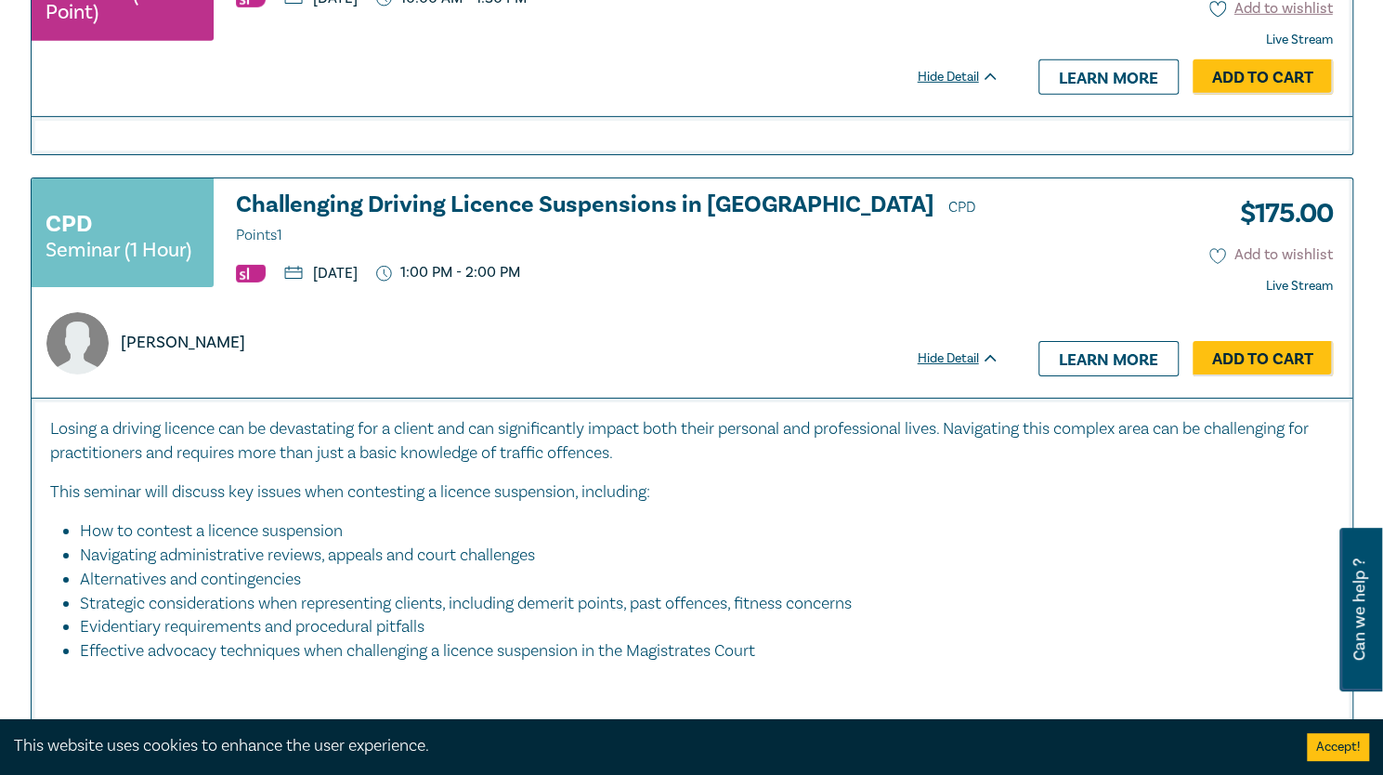
click at [1030, 248] on icon at bounding box center [1217, 256] width 17 height 17
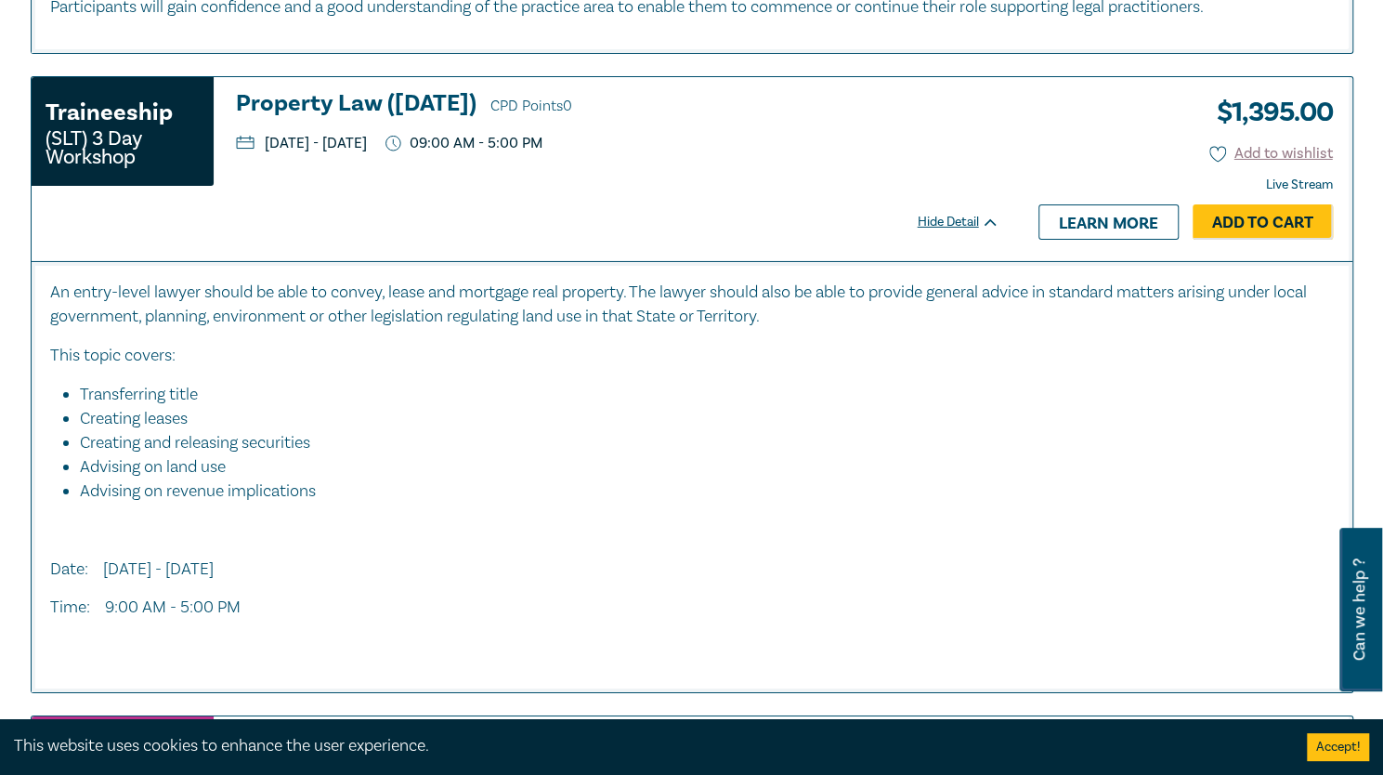
scroll to position [7776, 0]
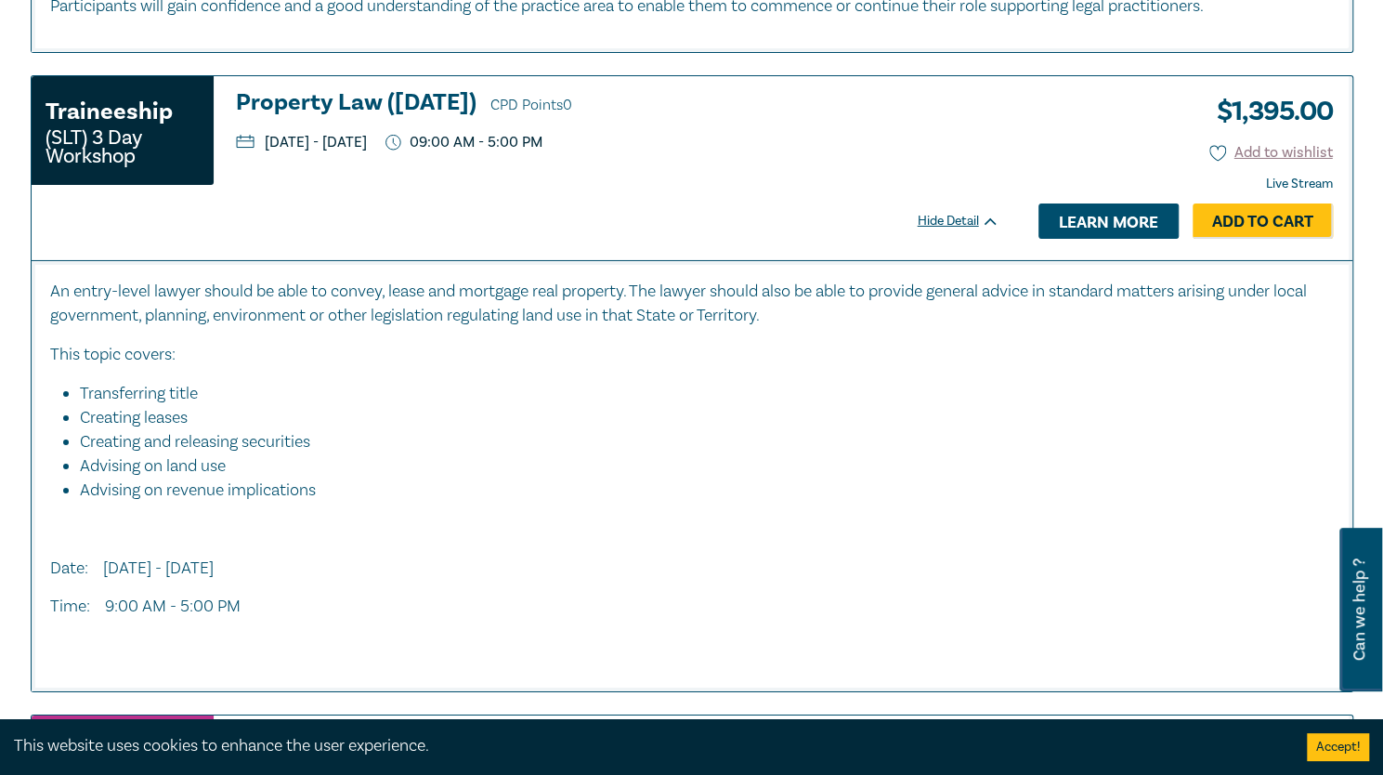
click at [1030, 232] on link "Learn more" at bounding box center [1108, 220] width 140 height 35
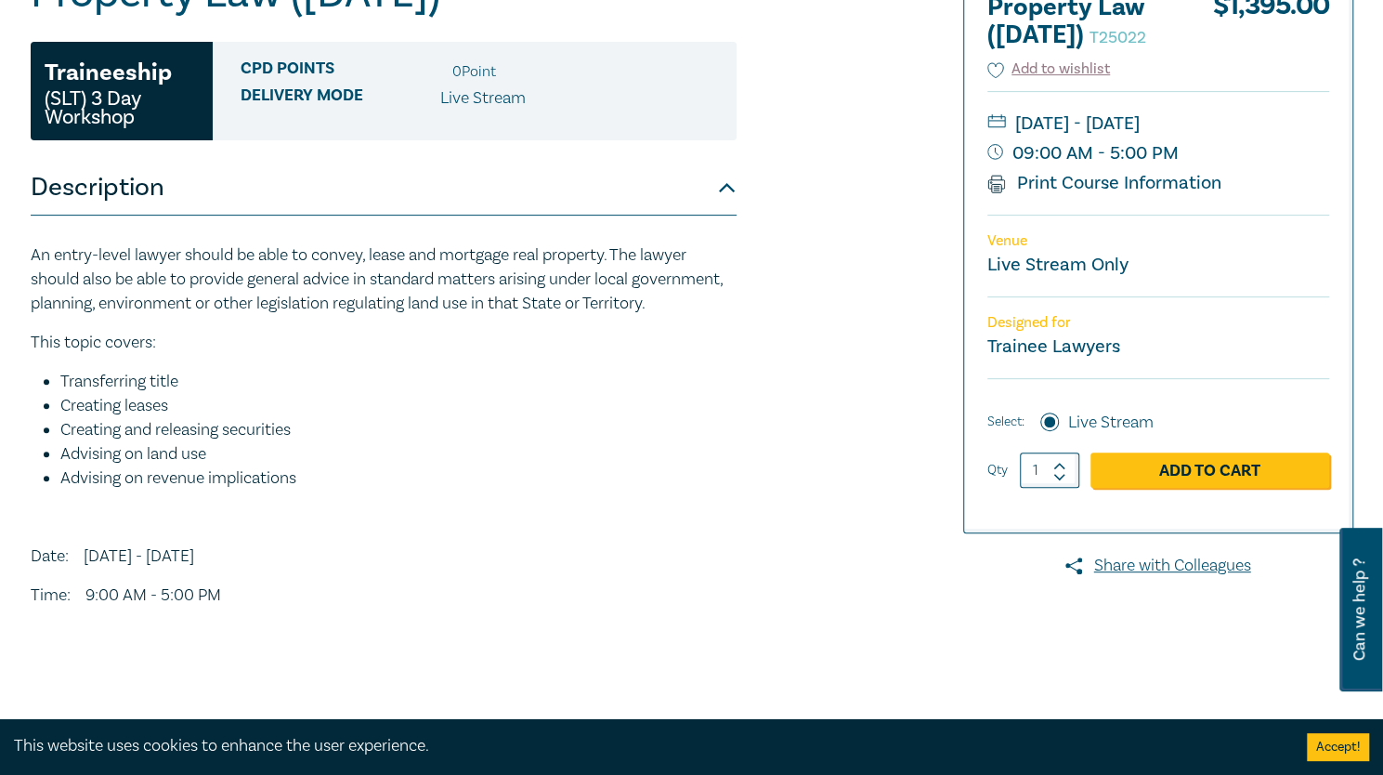
scroll to position [275, 0]
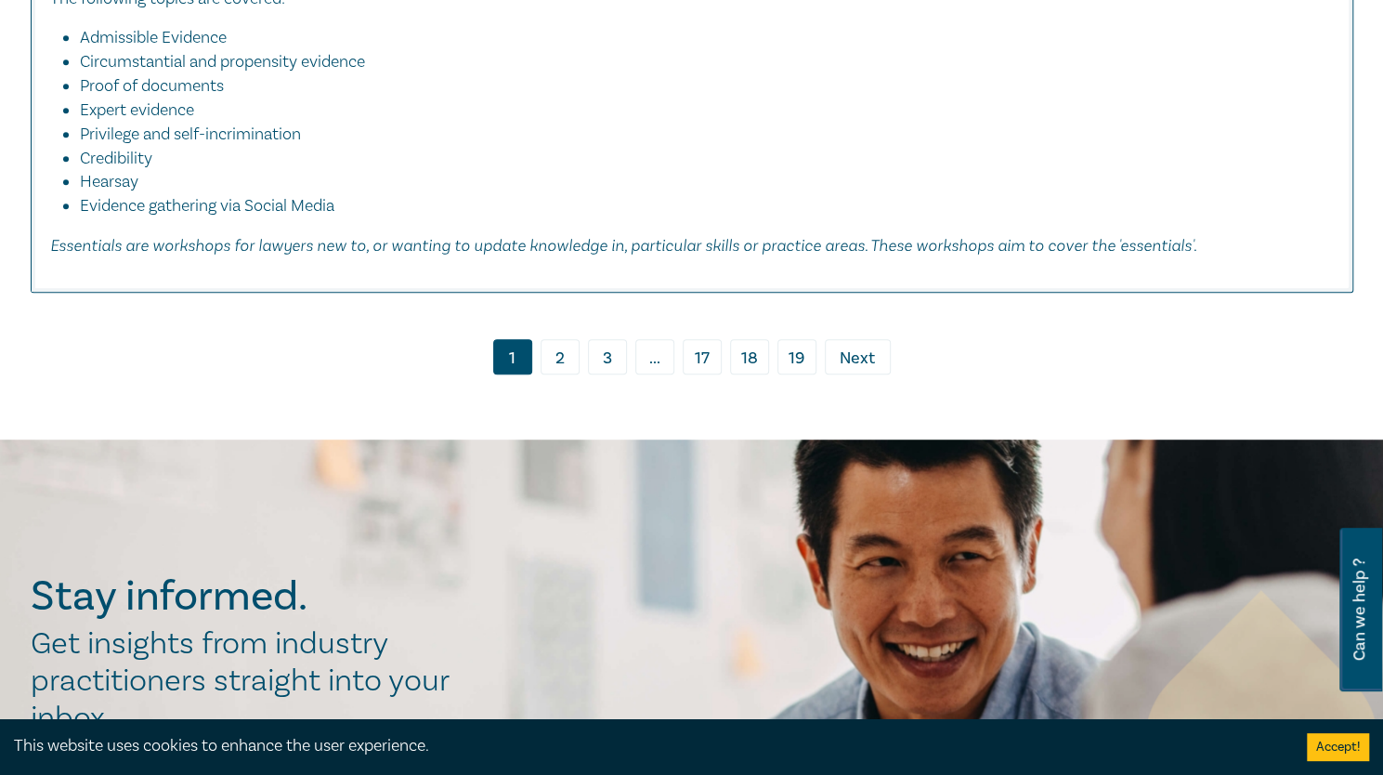
scroll to position [8808, 0]
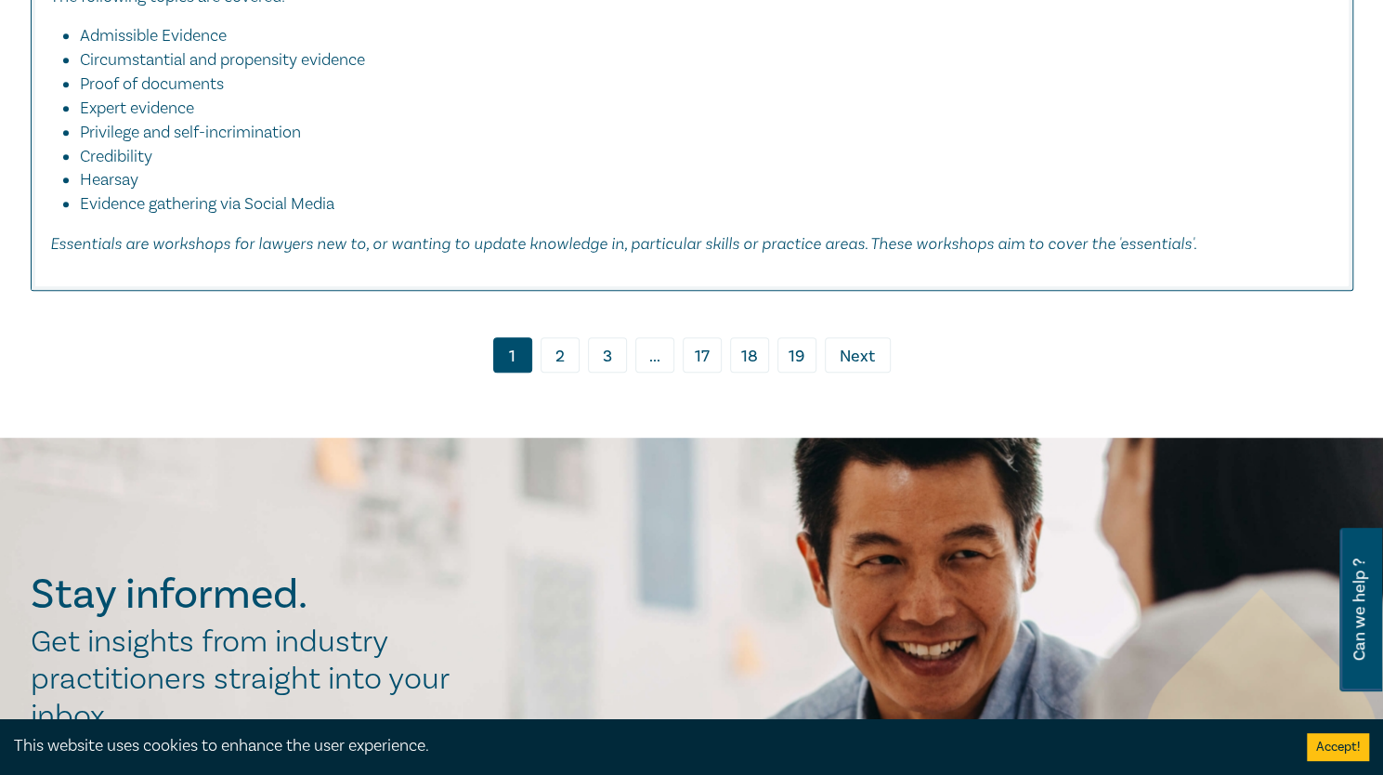
click at [559, 358] on link "2" at bounding box center [560, 354] width 39 height 35
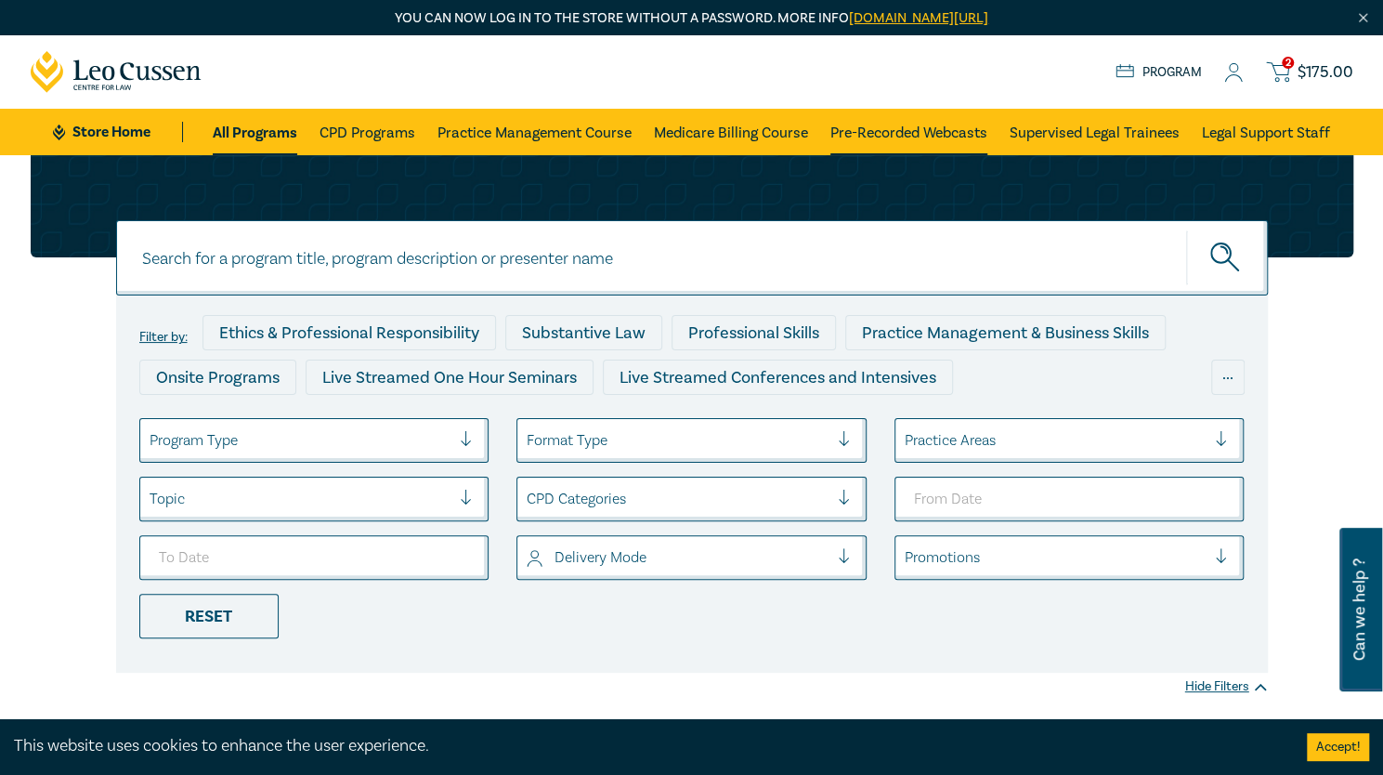
click at [839, 144] on link "Pre-Recorded Webcasts" at bounding box center [908, 132] width 157 height 46
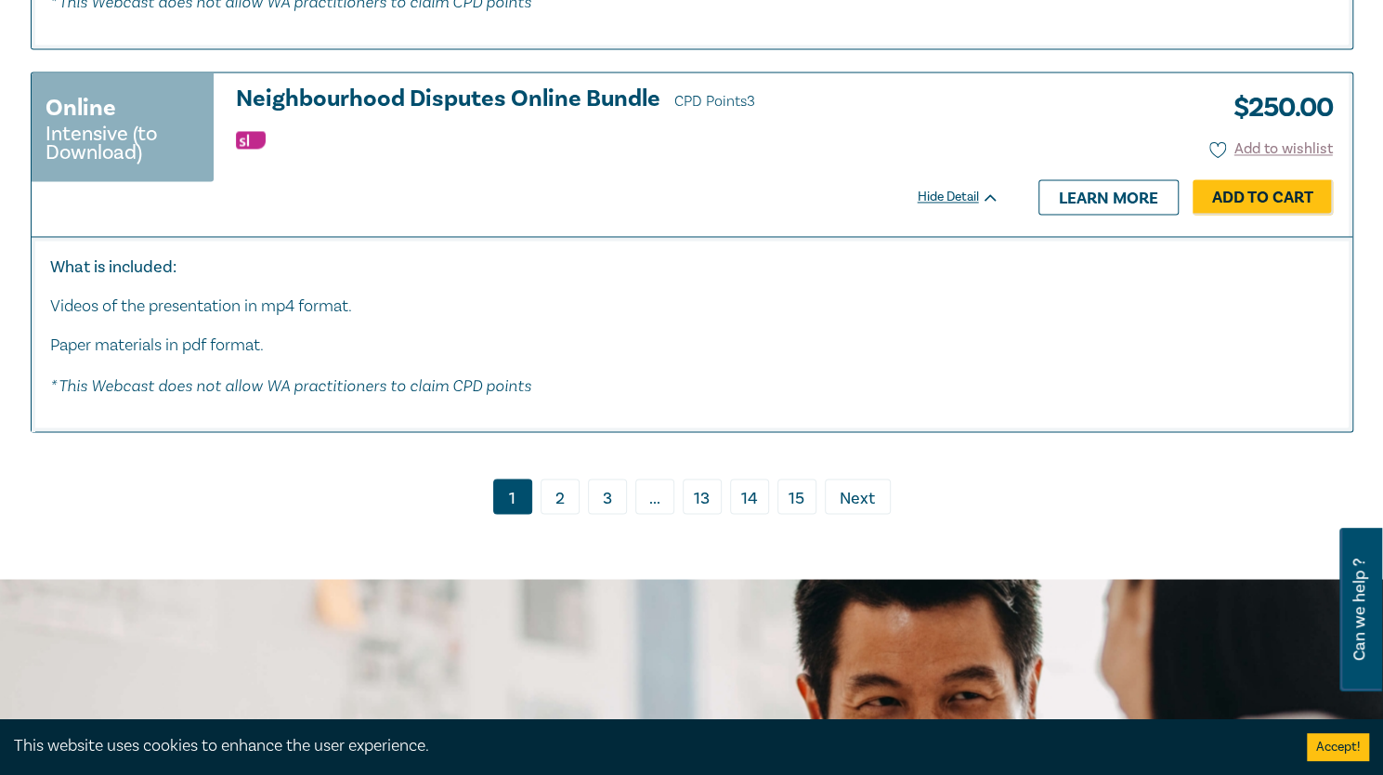
scroll to position [9998, 0]
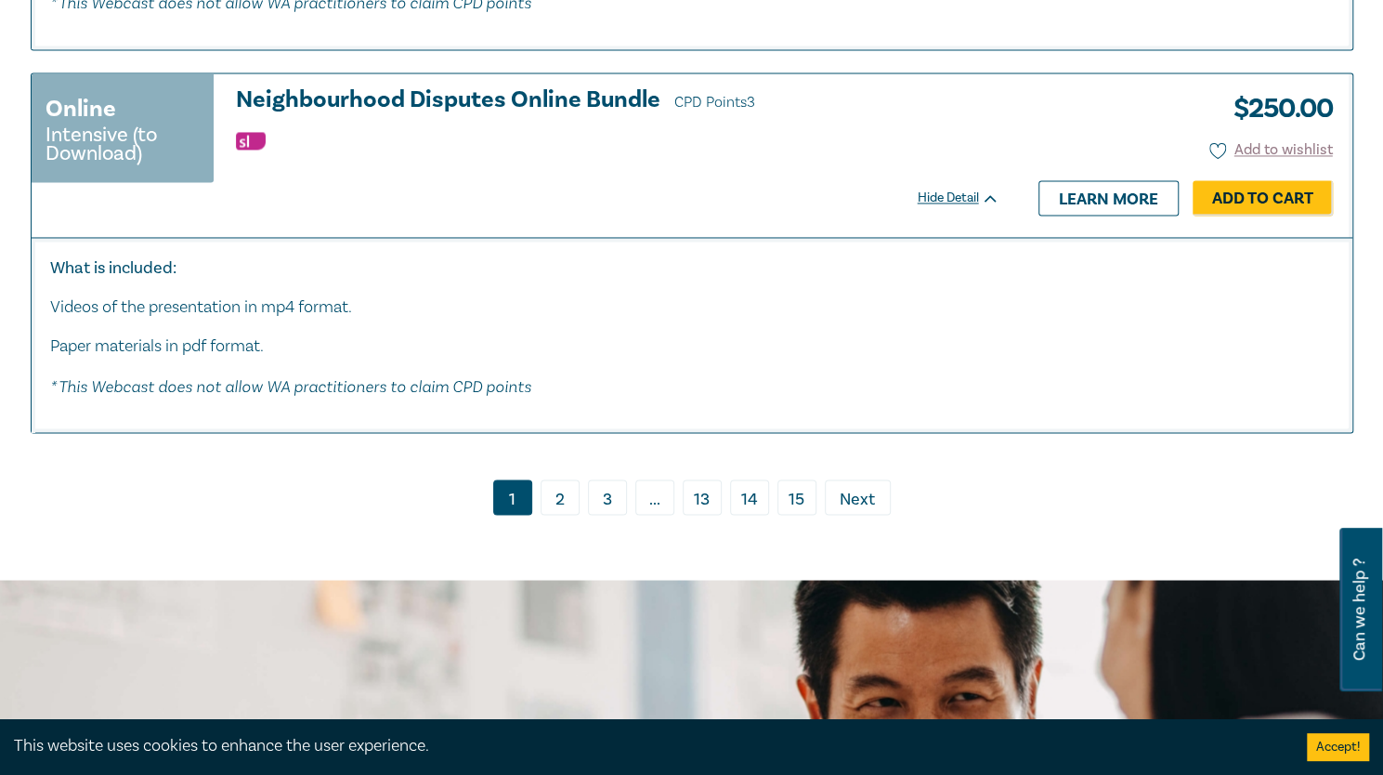
click at [561, 515] on link "2" at bounding box center [560, 496] width 39 height 35
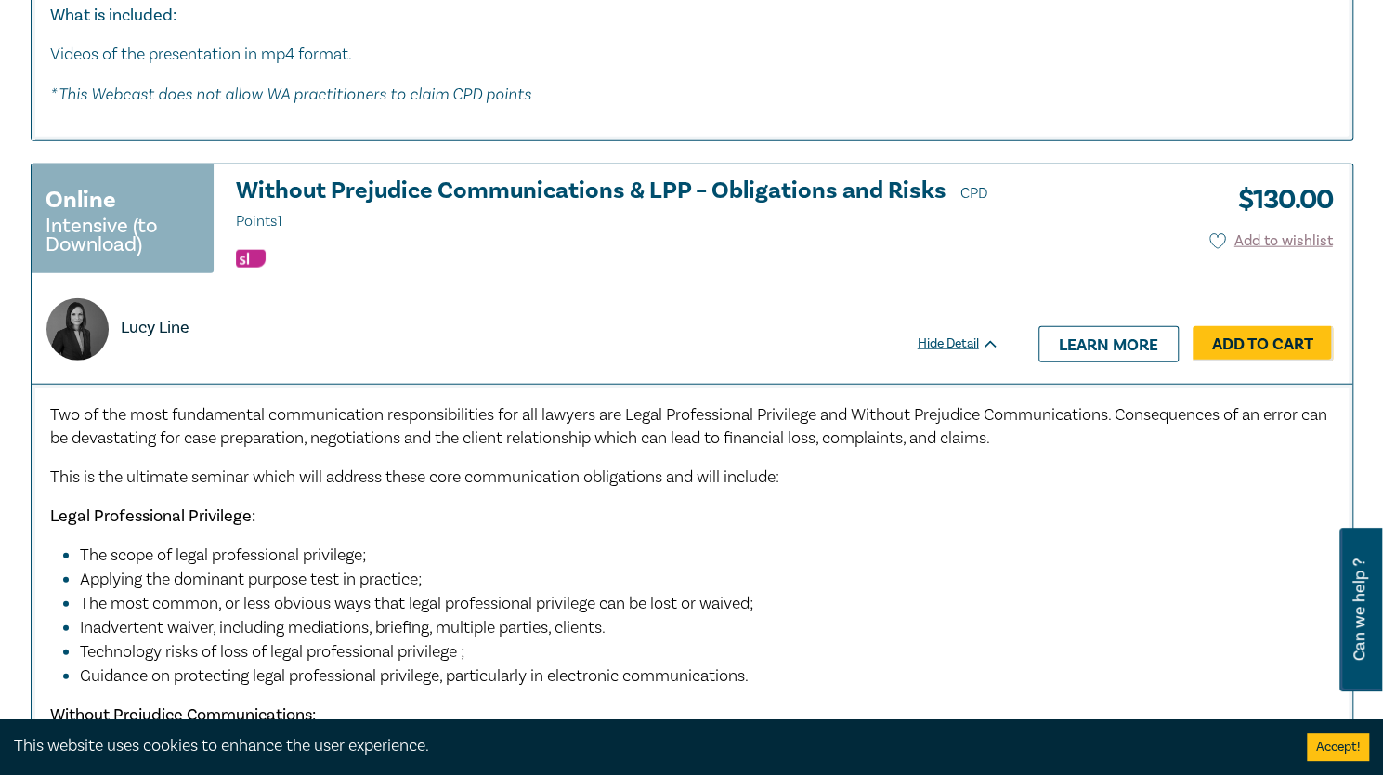
scroll to position [2575, 0]
click at [1215, 236] on icon at bounding box center [1217, 240] width 17 height 17
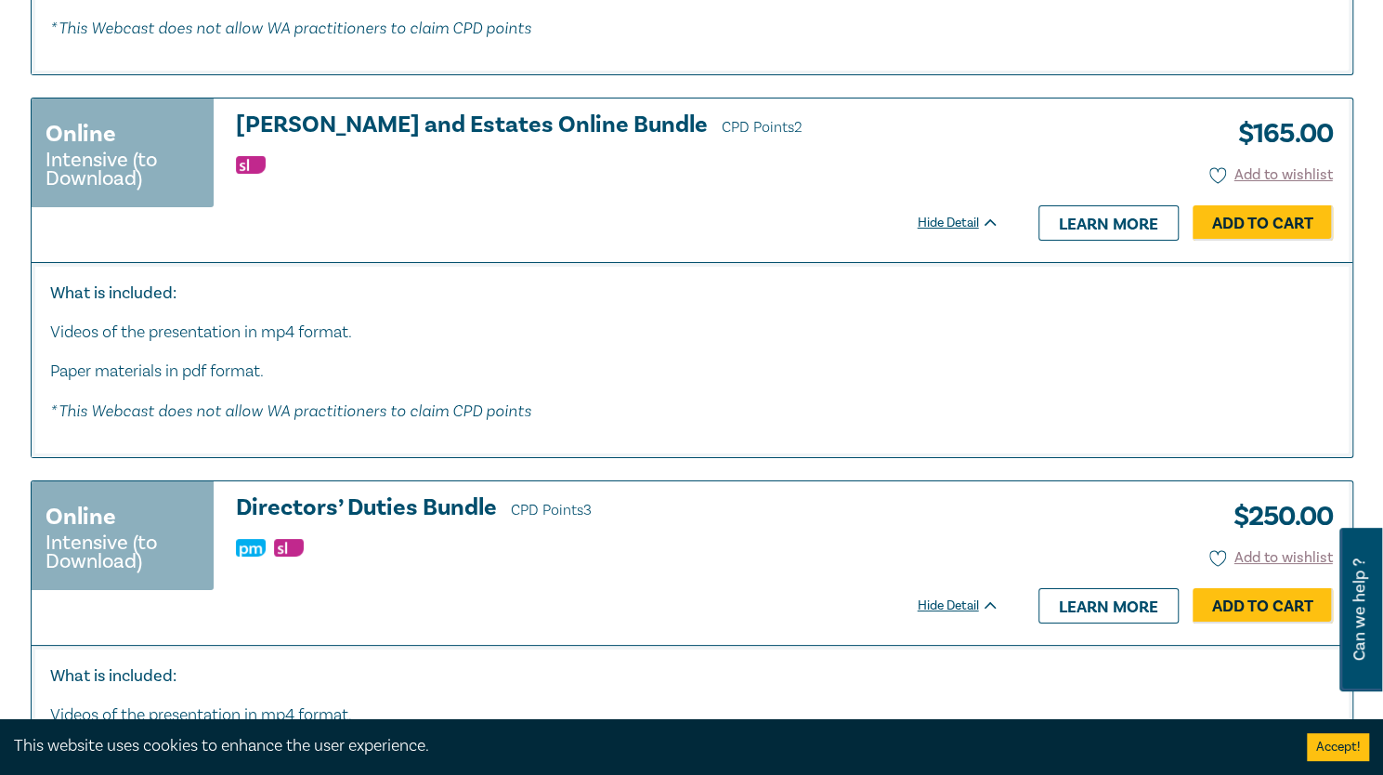
scroll to position [3974, 0]
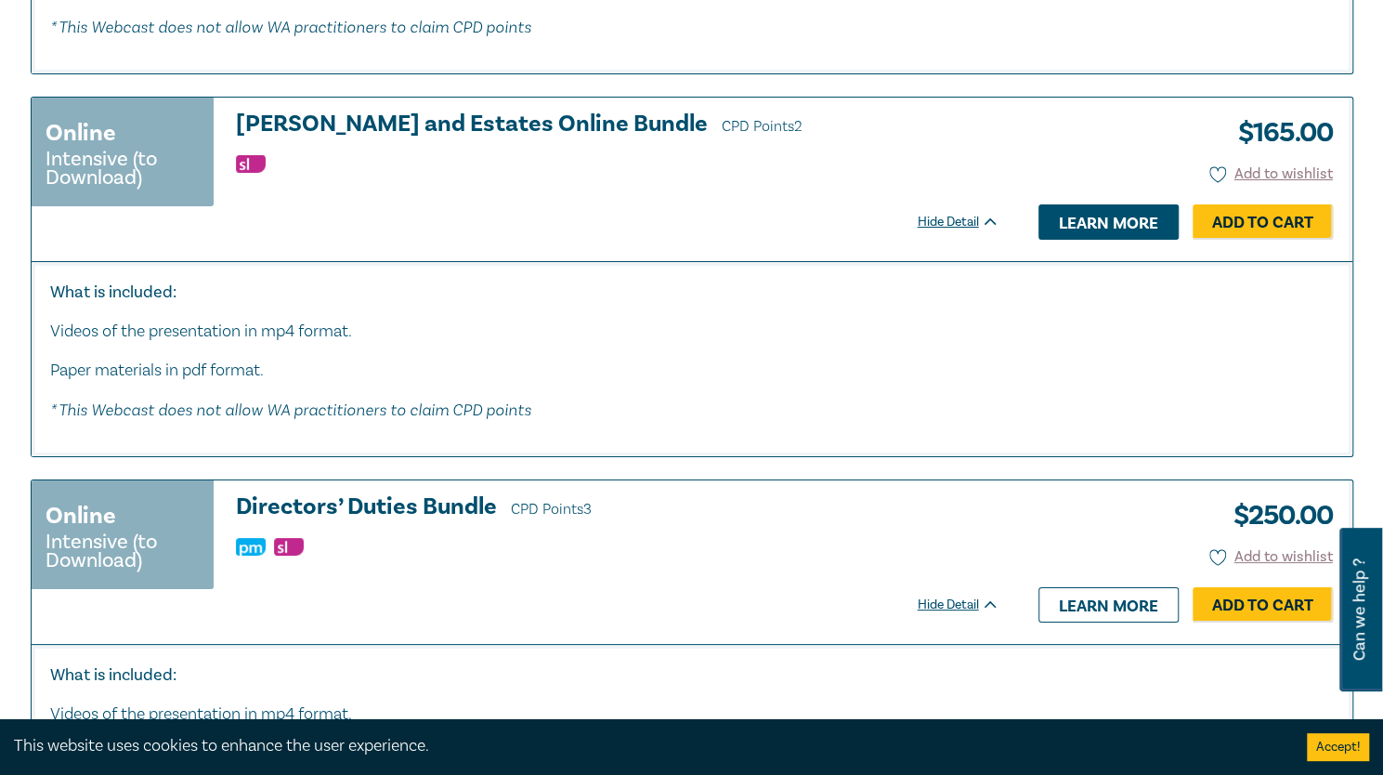
click at [1107, 218] on link "Learn more" at bounding box center [1108, 221] width 140 height 35
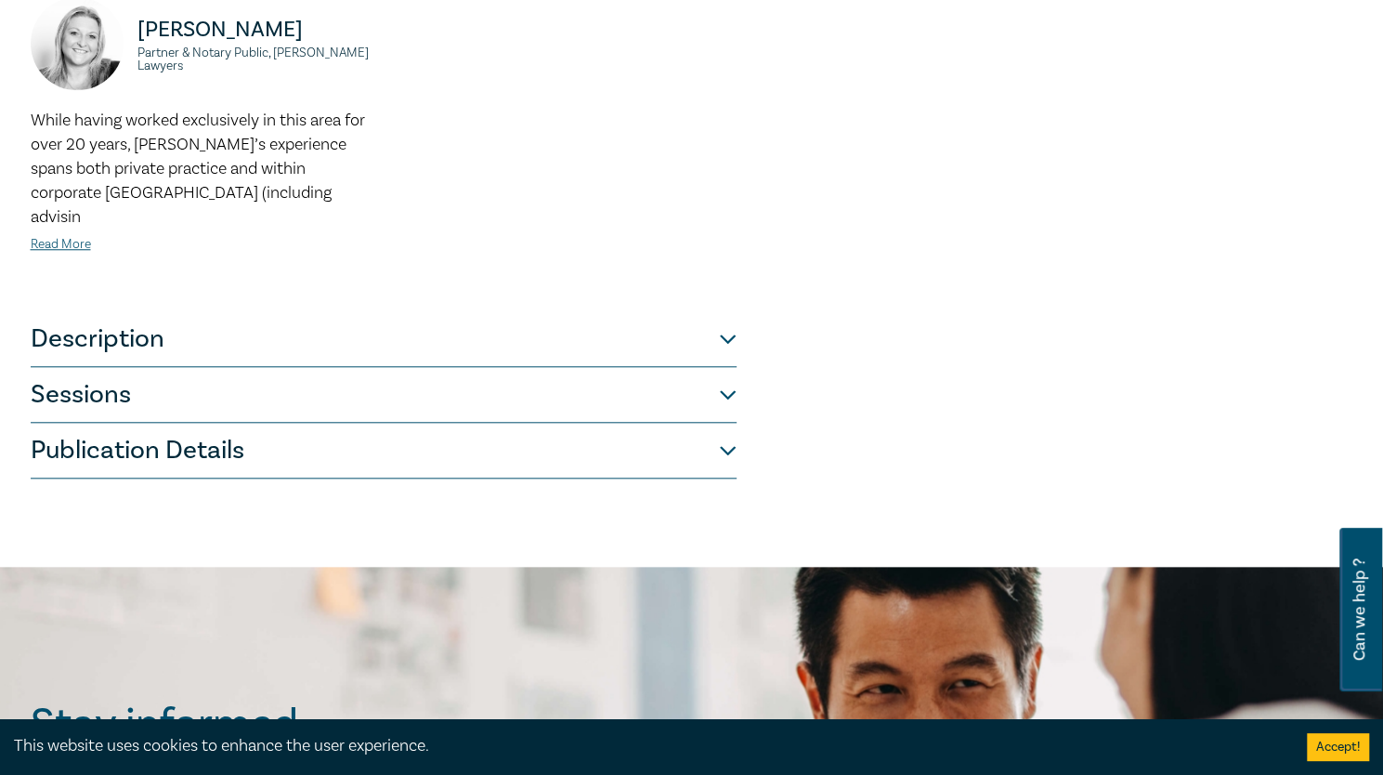
scroll to position [898, 0]
click at [72, 235] on link "Read More" at bounding box center [61, 243] width 60 height 17
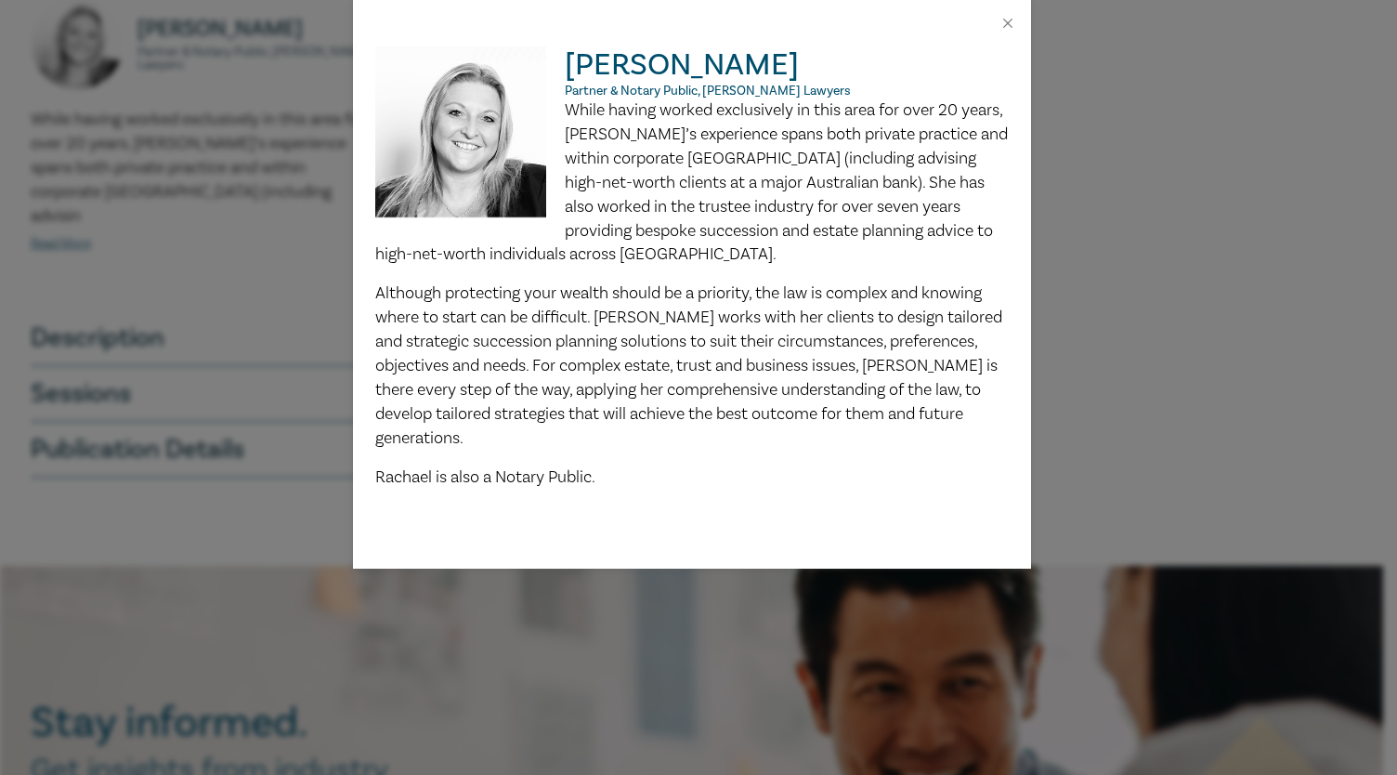
click at [999, 33] on div at bounding box center [692, 23] width 678 height 46
click at [1002, 23] on button "Close" at bounding box center [1007, 23] width 17 height 17
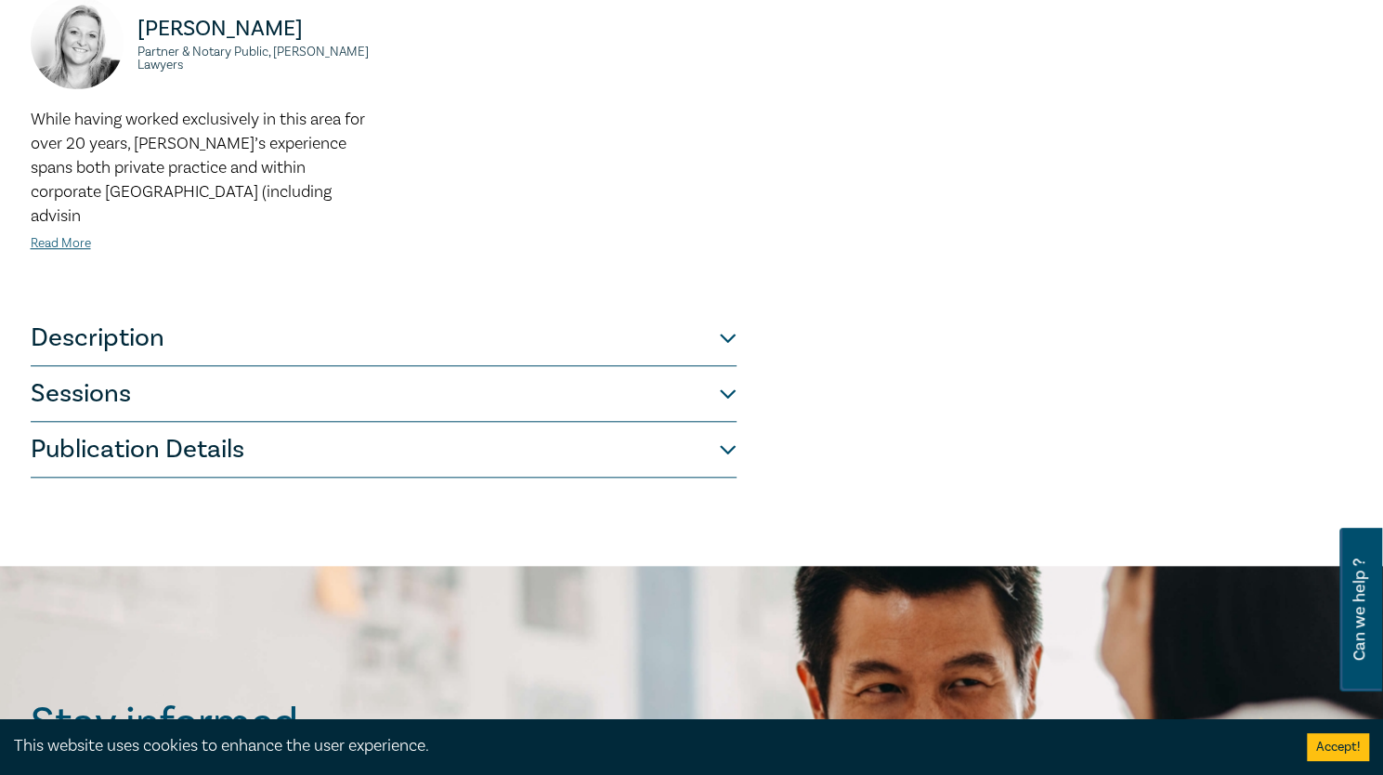
click at [728, 310] on button "Description" at bounding box center [384, 338] width 706 height 56
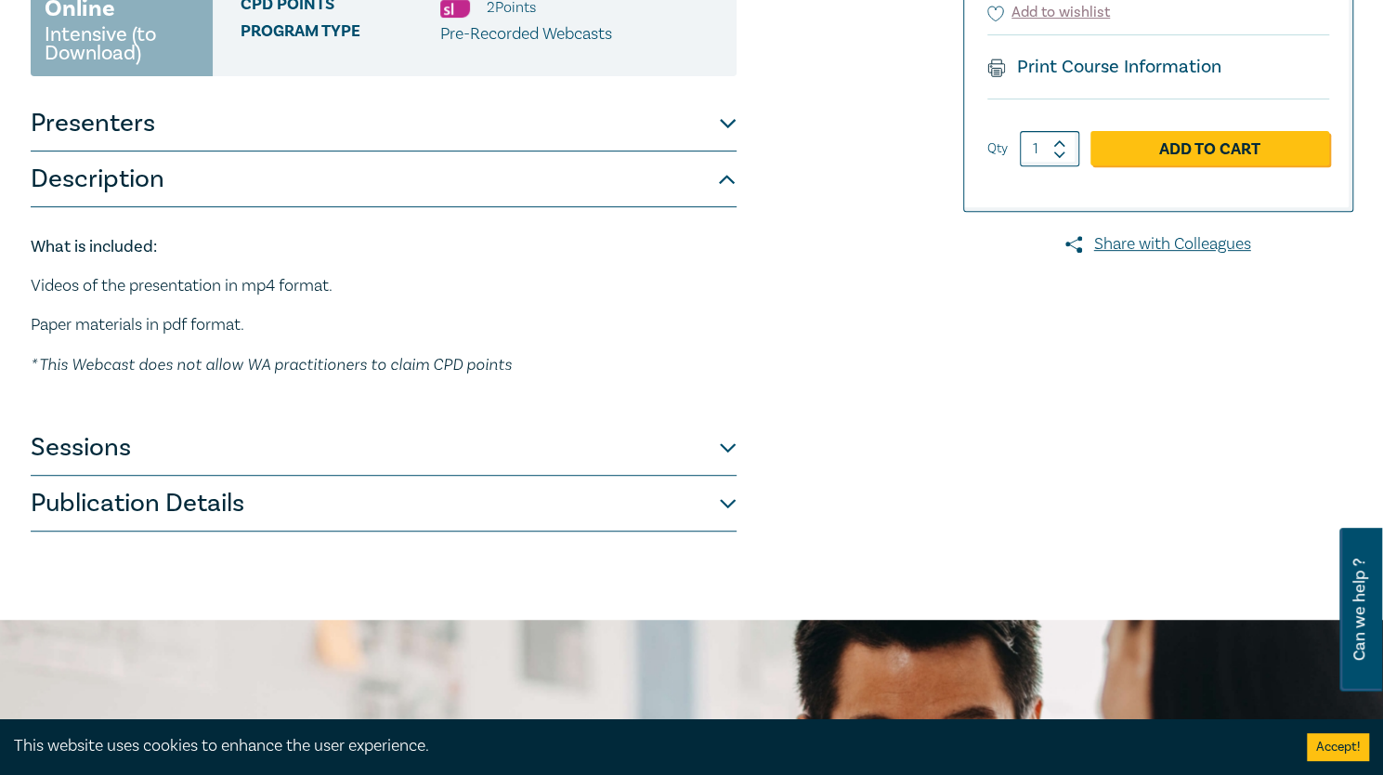
scroll to position [391, 0]
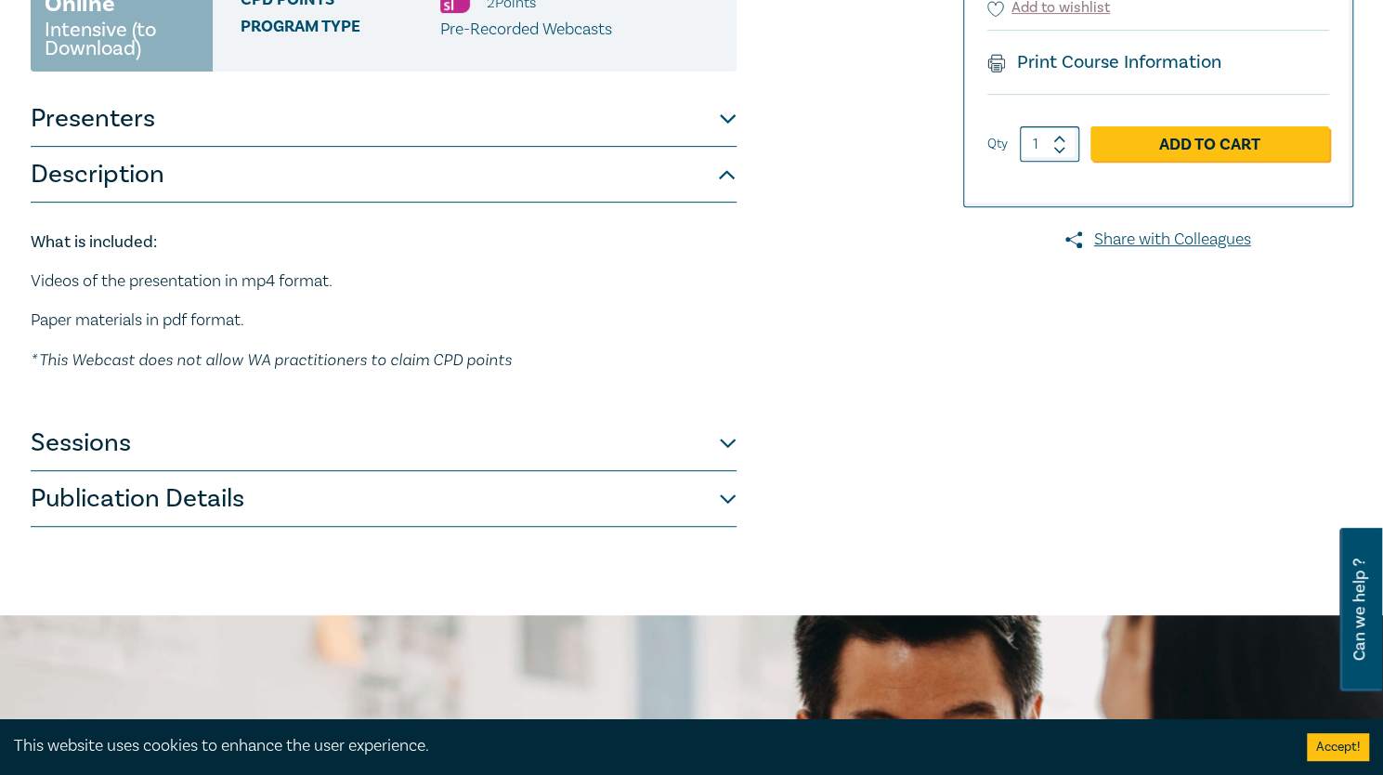
click at [728, 415] on button "Sessions" at bounding box center [384, 443] width 706 height 56
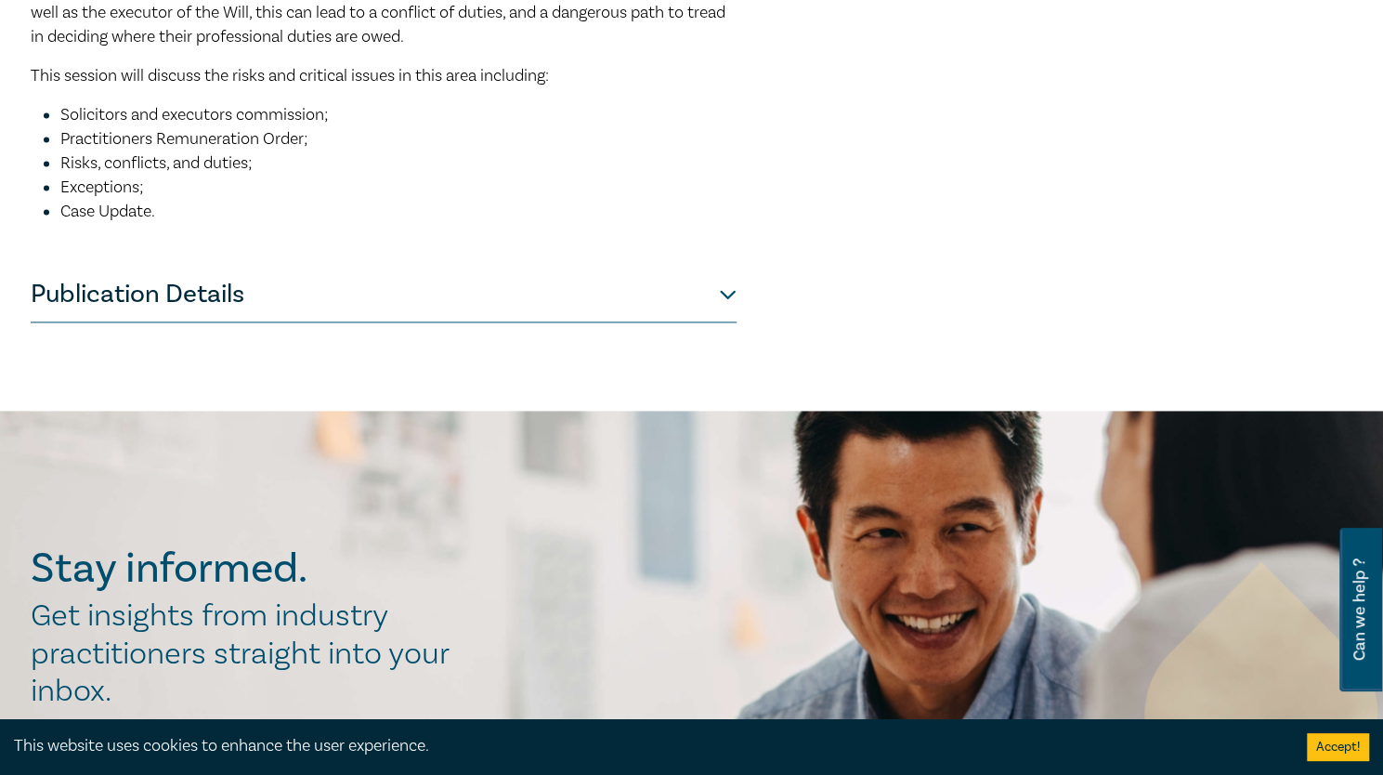
scroll to position [1444, 0]
click at [724, 266] on button "Publication Details" at bounding box center [384, 294] width 706 height 56
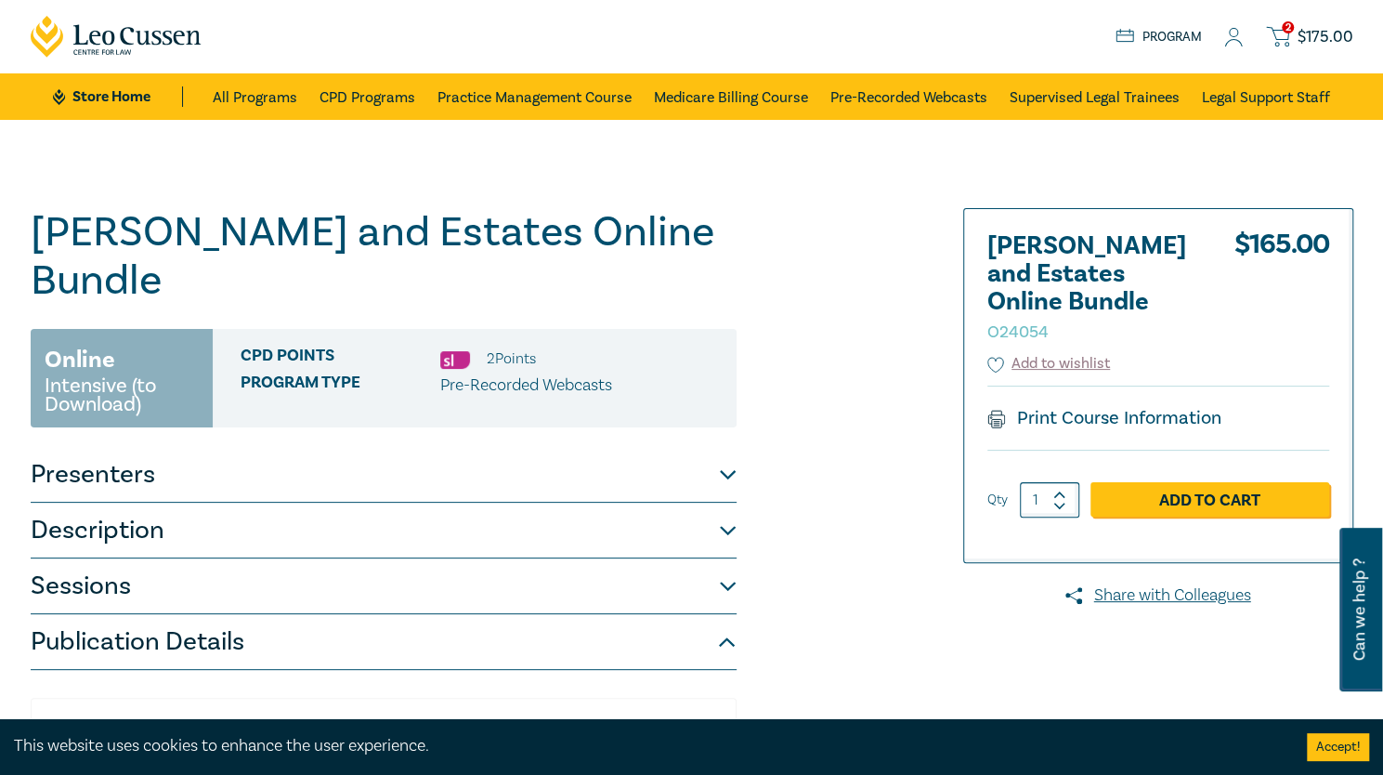
scroll to position [34, 0]
